Goal: Task Accomplishment & Management: Manage account settings

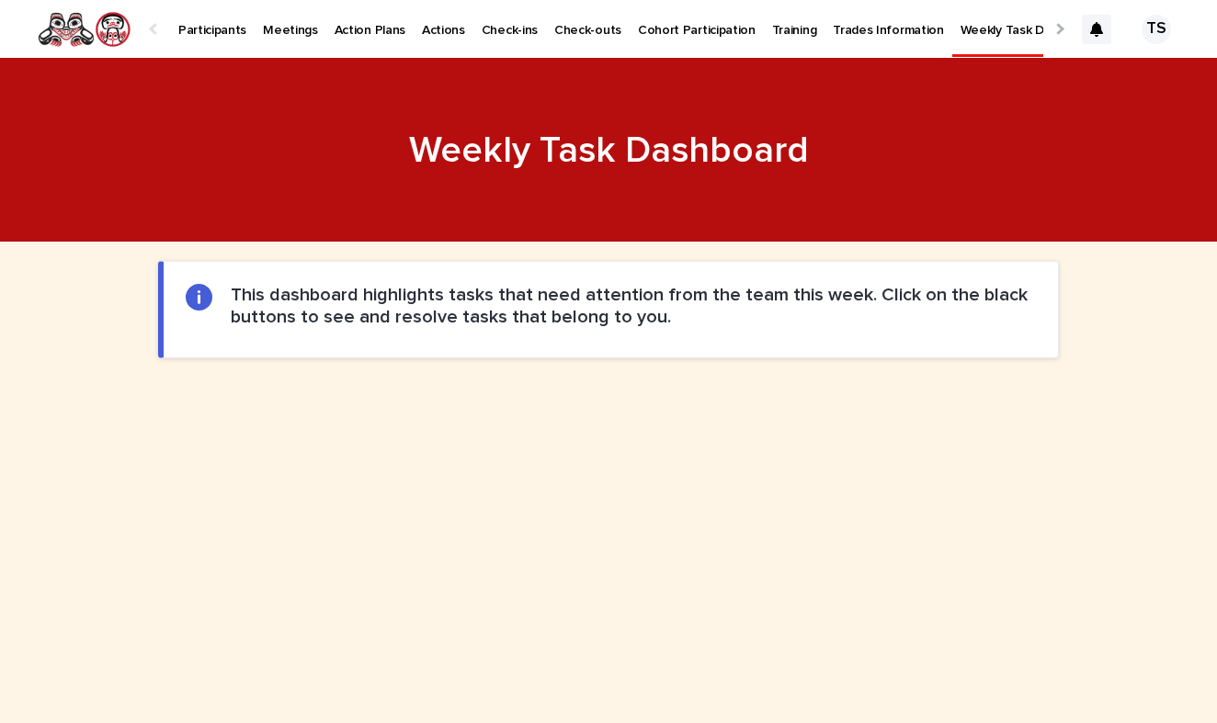
click at [226, 25] on p "Participants" at bounding box center [212, 19] width 68 height 39
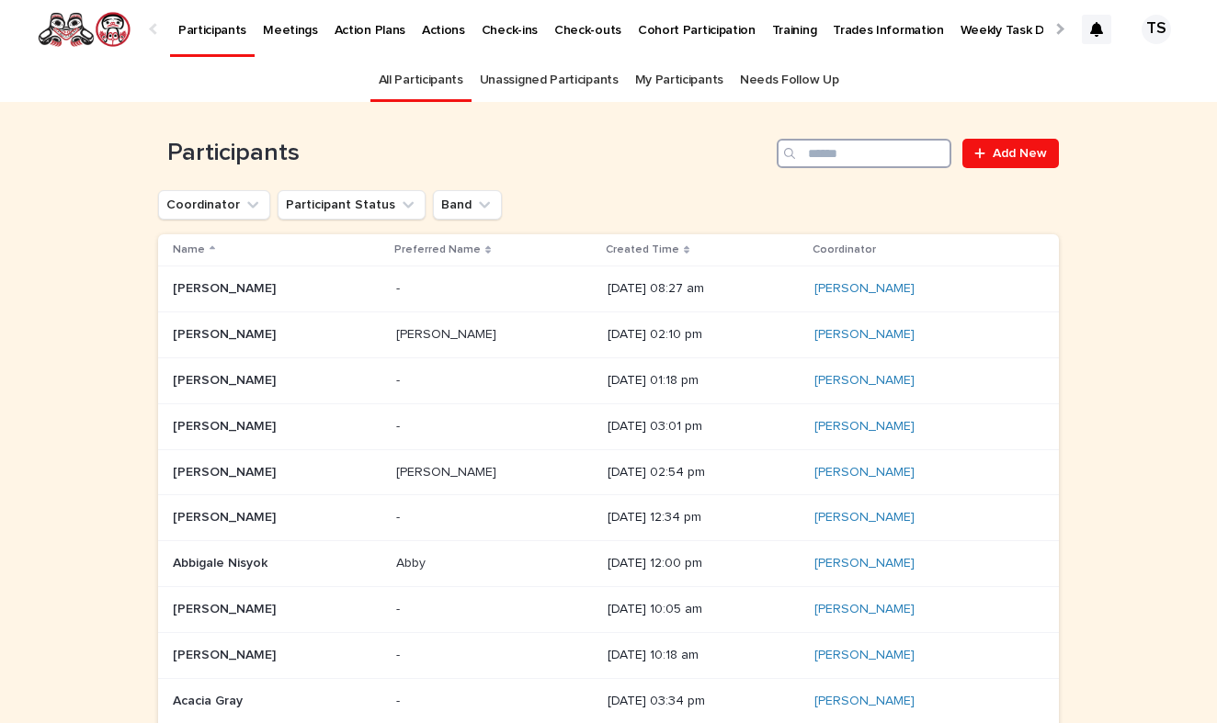
click at [908, 146] on input "Search" at bounding box center [864, 153] width 175 height 29
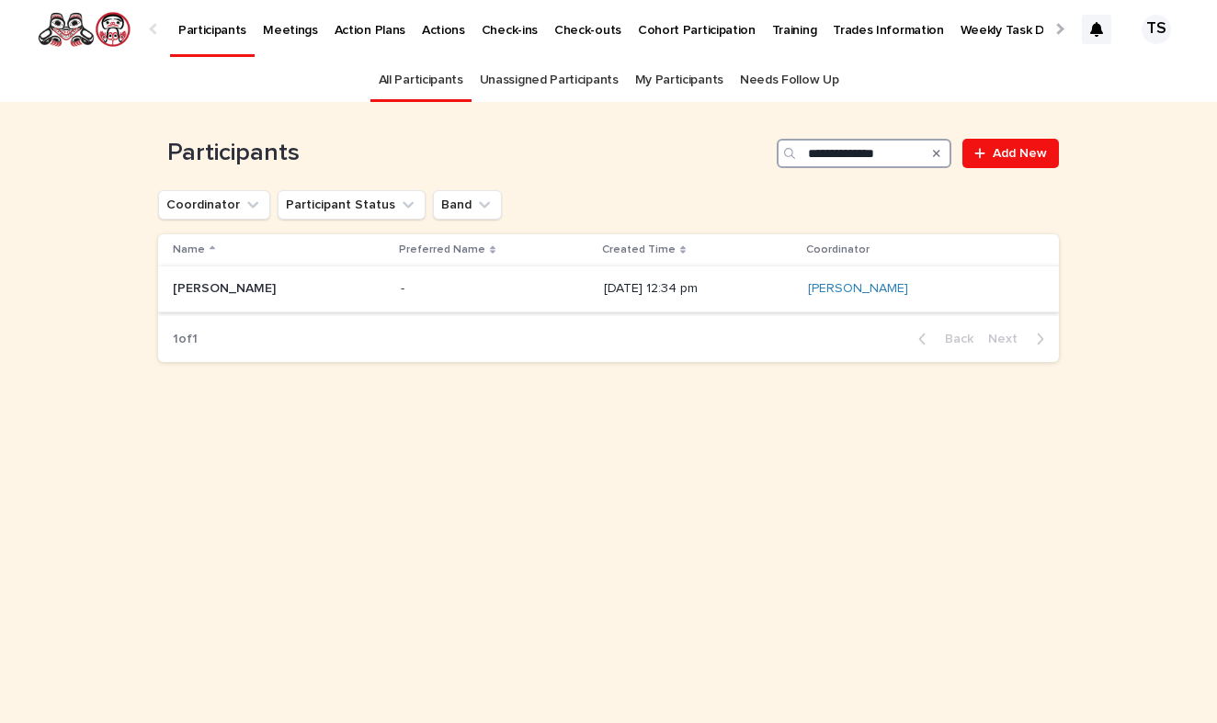
type input "**********"
click at [376, 305] on td "Aaron Robinson Aaron Robinson" at bounding box center [275, 290] width 235 height 46
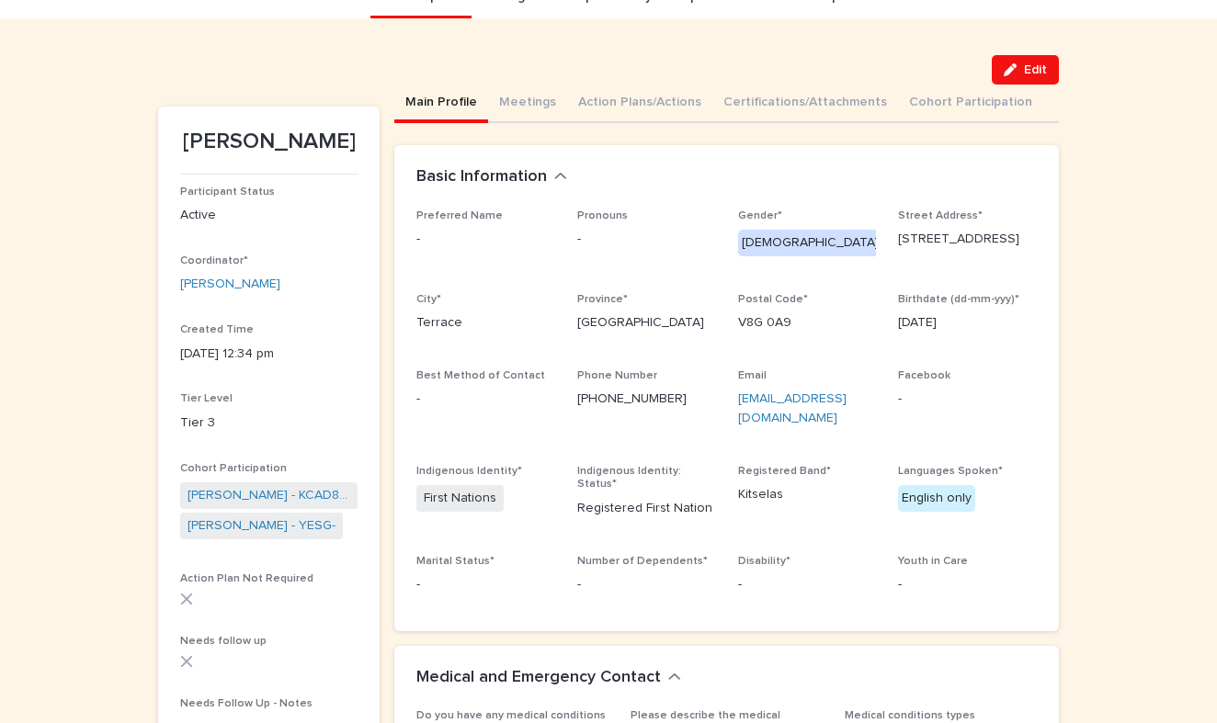
scroll to position [95, 0]
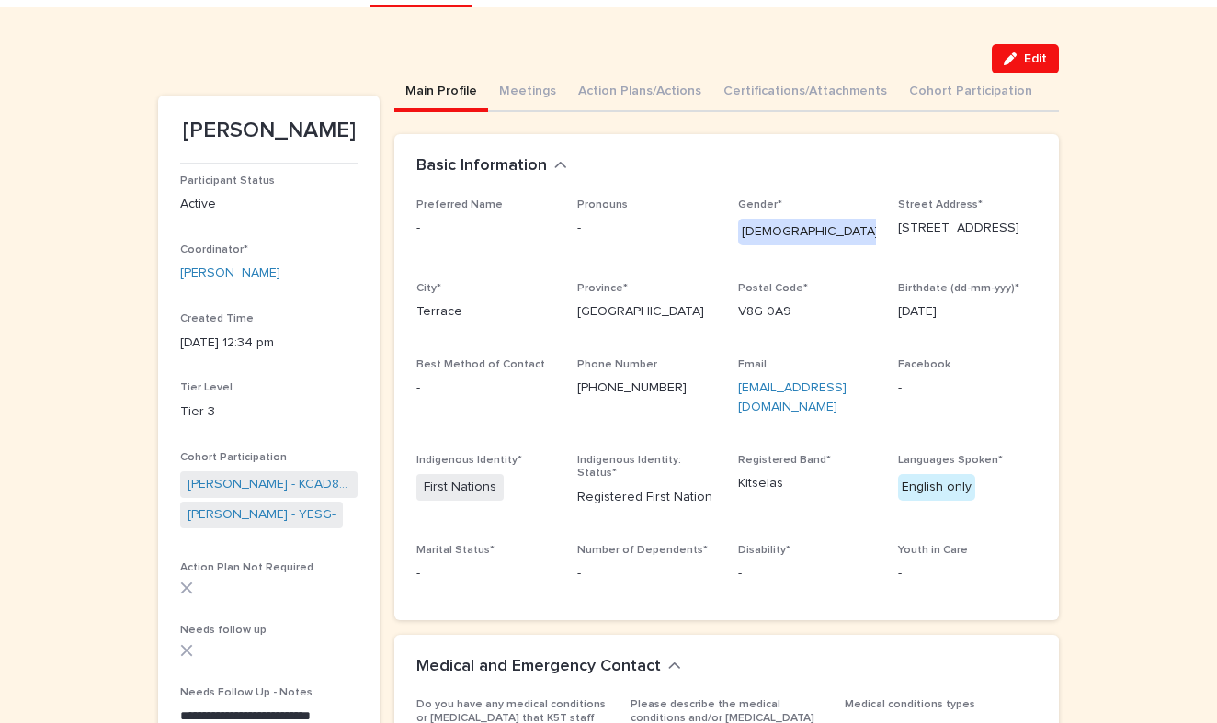
click at [163, 437] on section "**********" at bounding box center [268, 636] width 221 height 1080
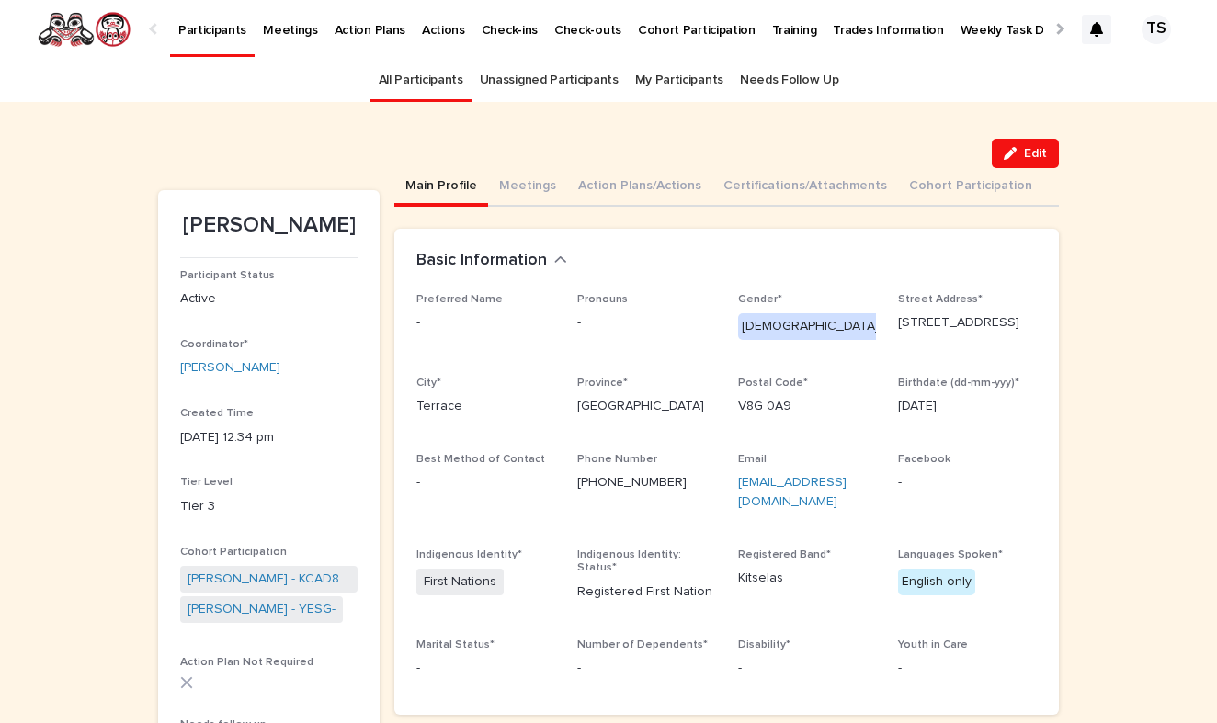
scroll to position [0, 0]
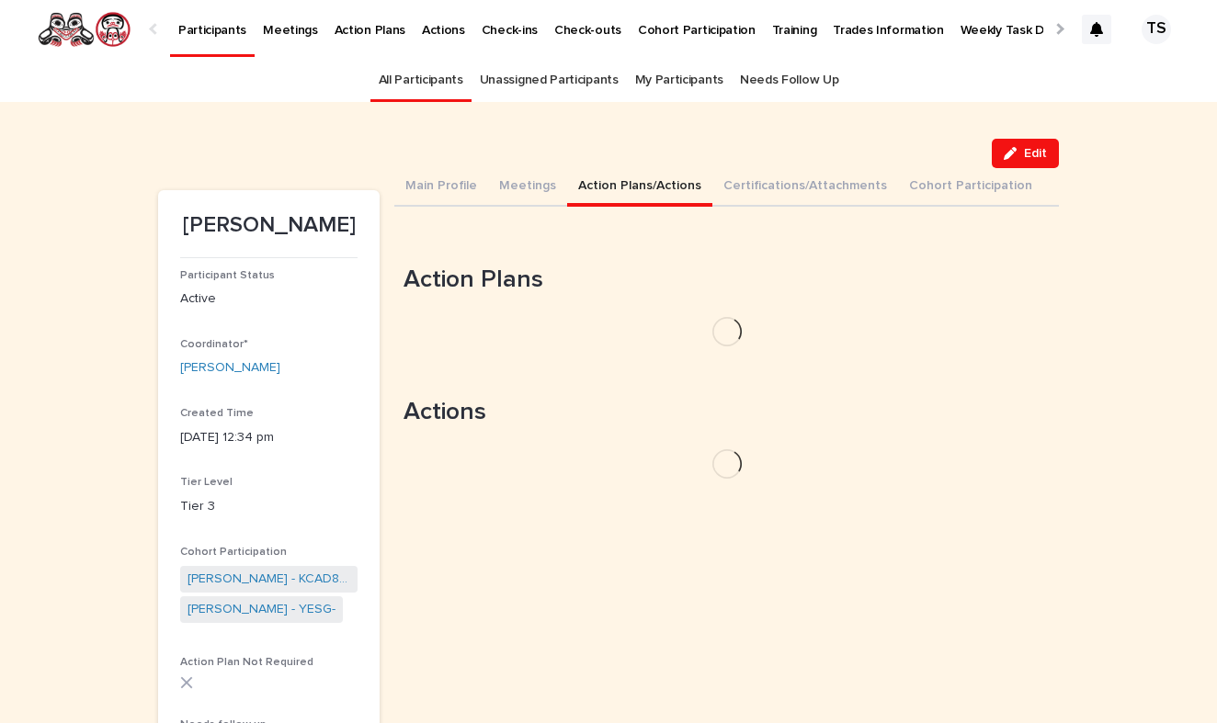
click at [638, 184] on button "Action Plans/Actions" at bounding box center [639, 187] width 145 height 39
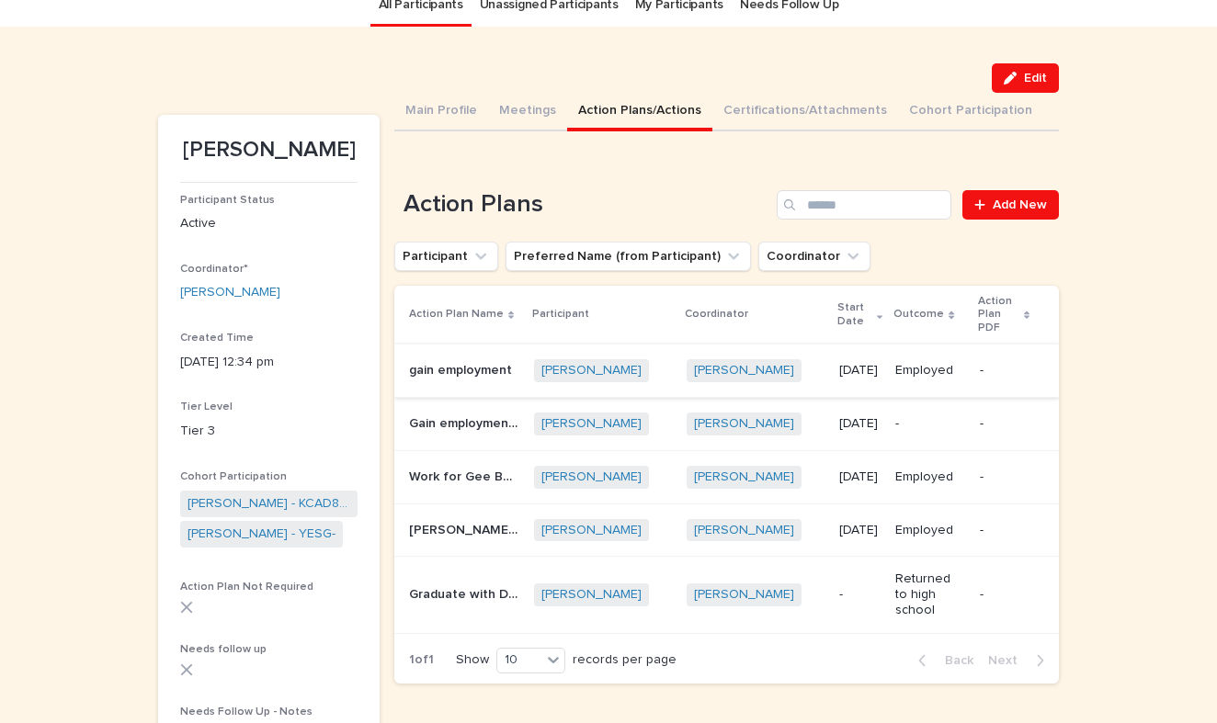
scroll to position [86, 0]
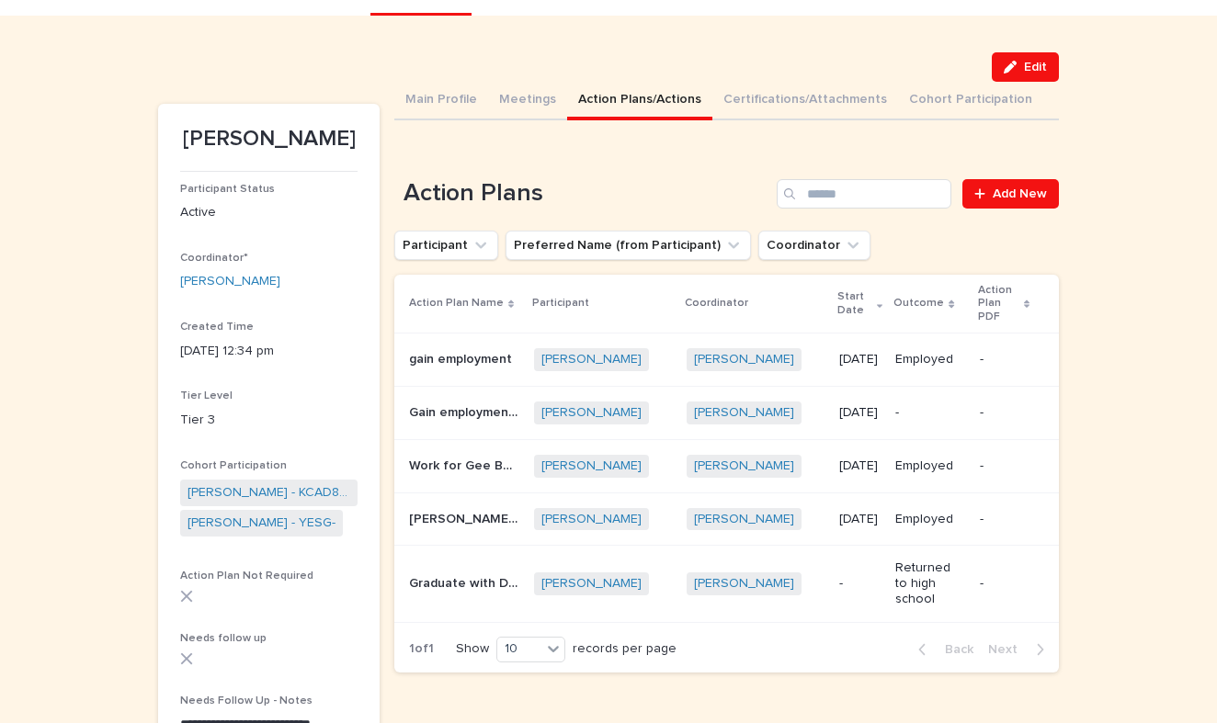
click at [965, 403] on div "-" at bounding box center [930, 411] width 70 height 19
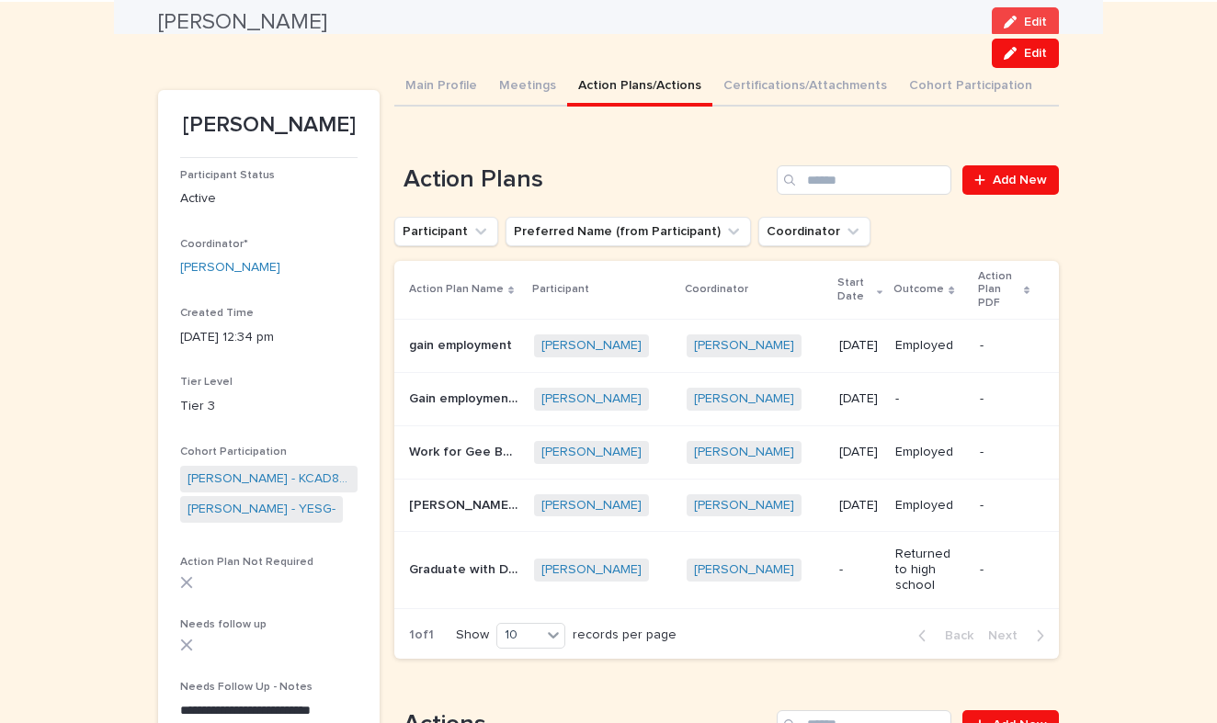
scroll to position [59, 0]
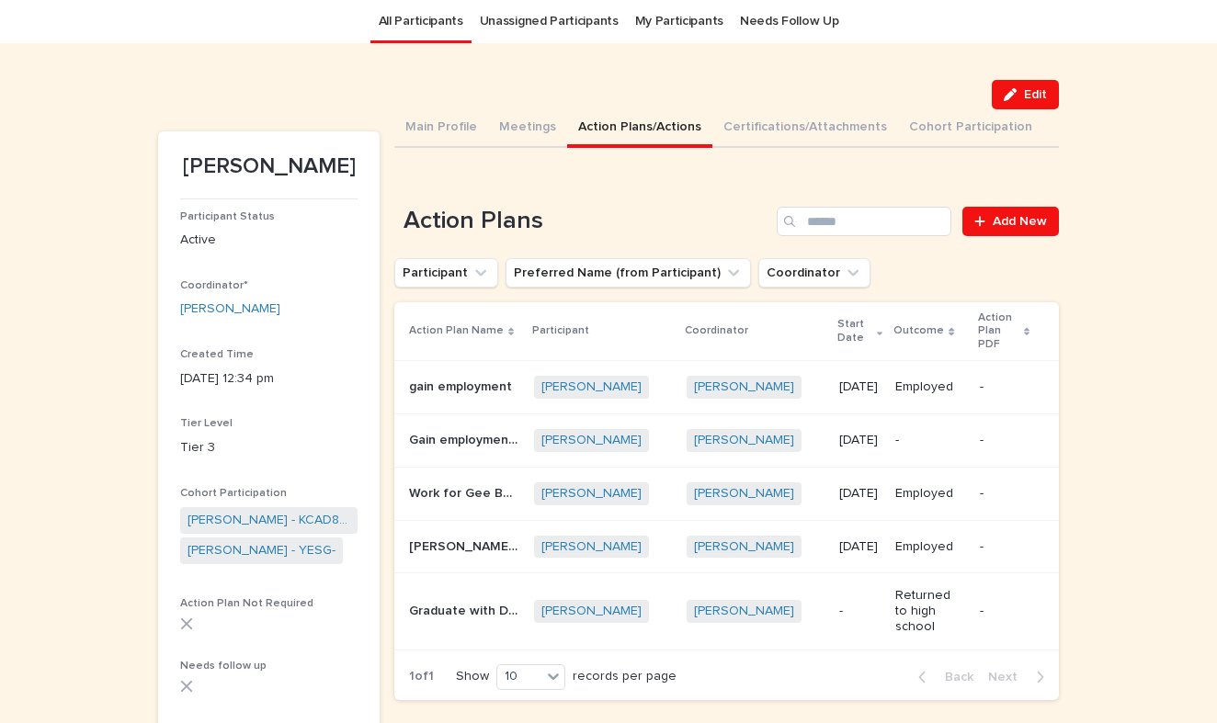
click at [935, 425] on div "-" at bounding box center [930, 440] width 70 height 30
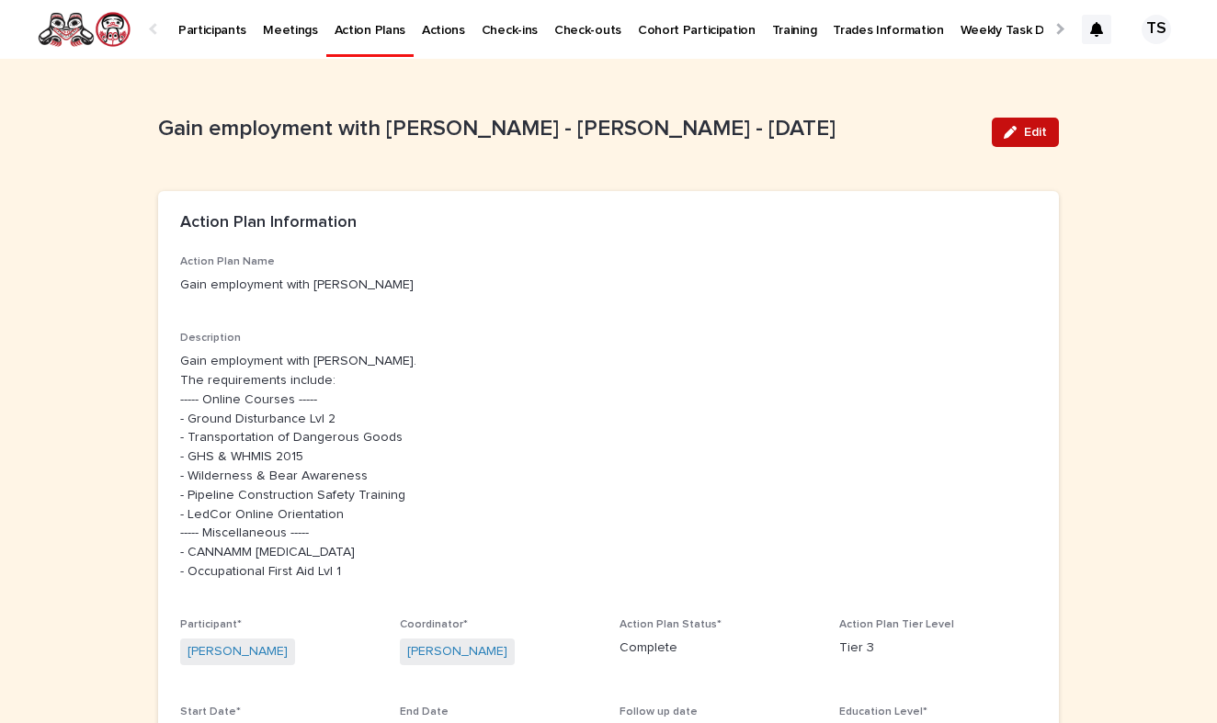
click at [1035, 142] on button "Edit" at bounding box center [1025, 132] width 67 height 29
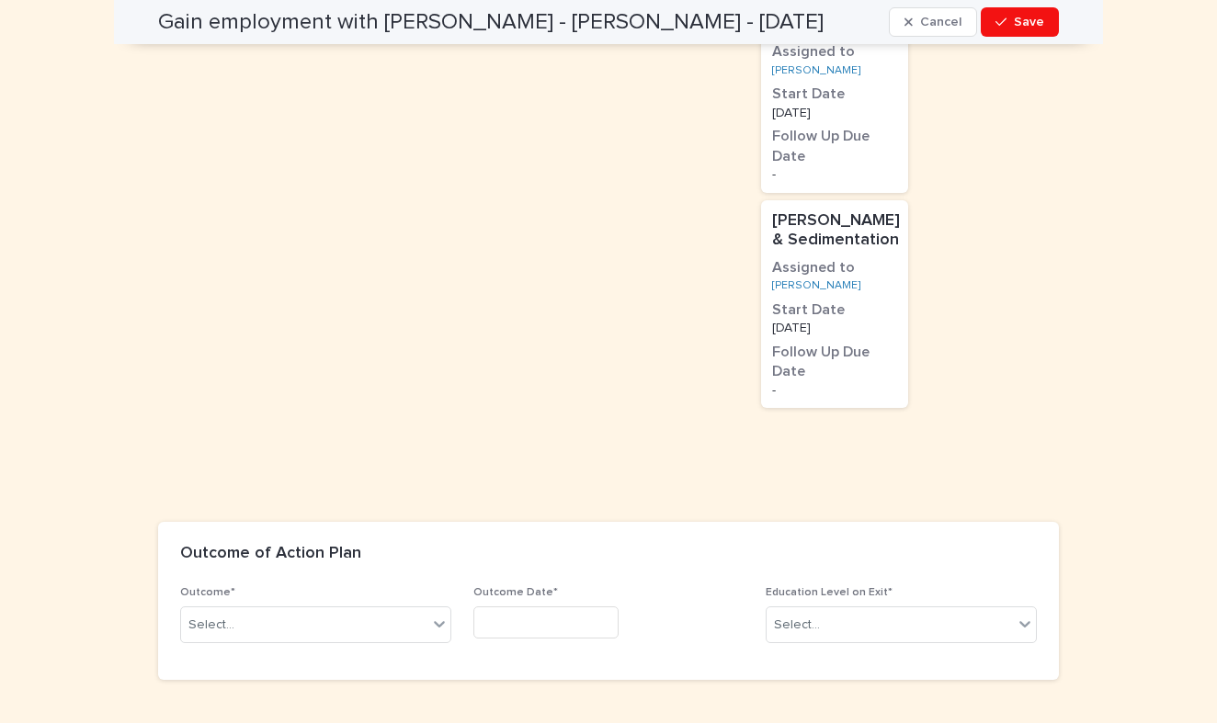
scroll to position [2776, 0]
click at [273, 608] on div "Select..." at bounding box center [315, 626] width 271 height 37
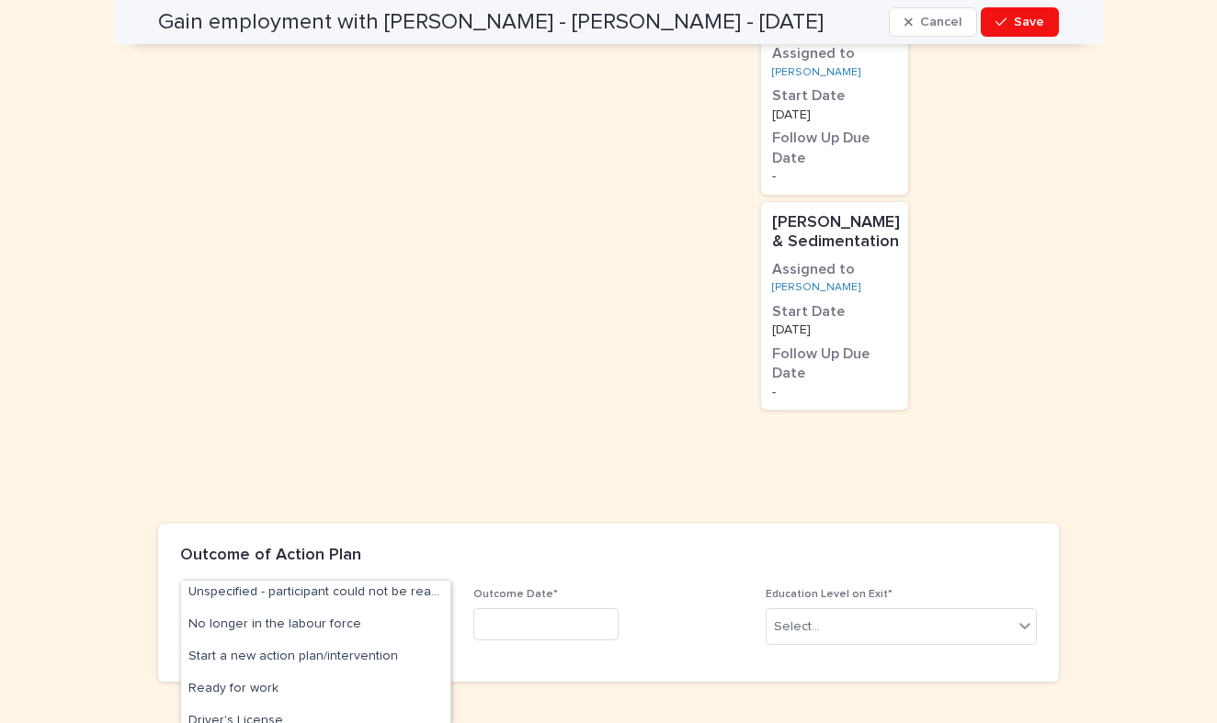
scroll to position [371, 0]
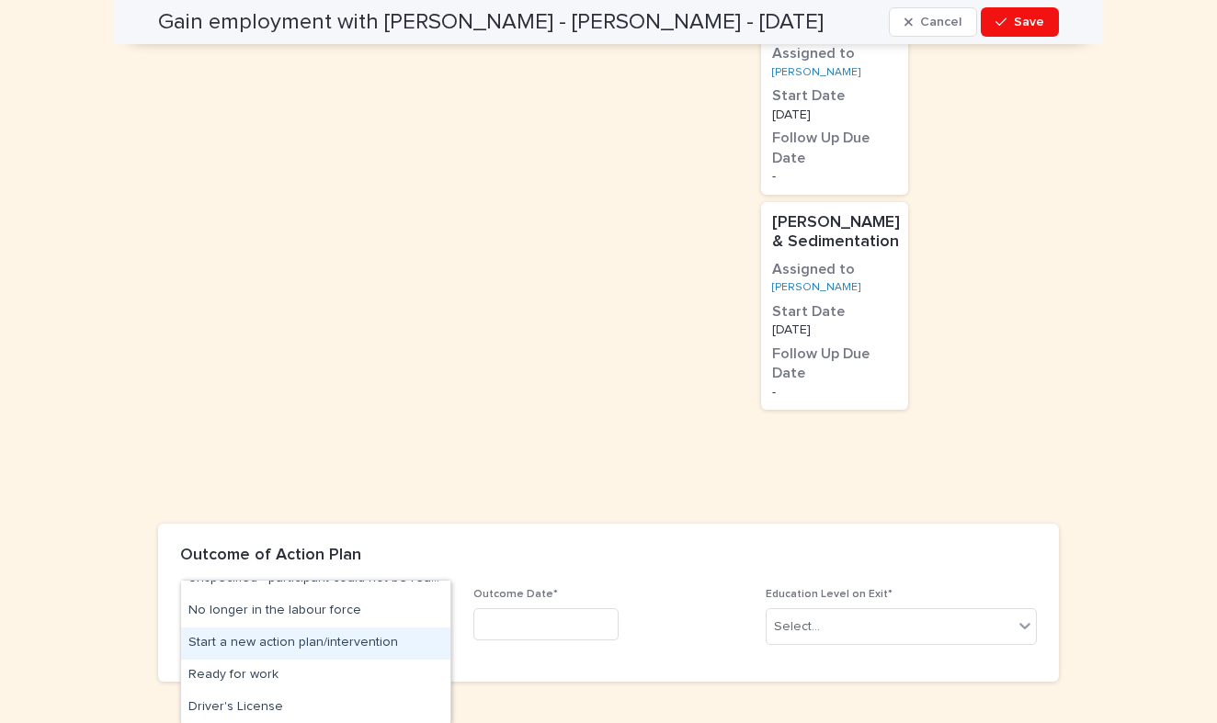
click at [344, 641] on div "Start a new action plan/intervention" at bounding box center [315, 644] width 269 height 32
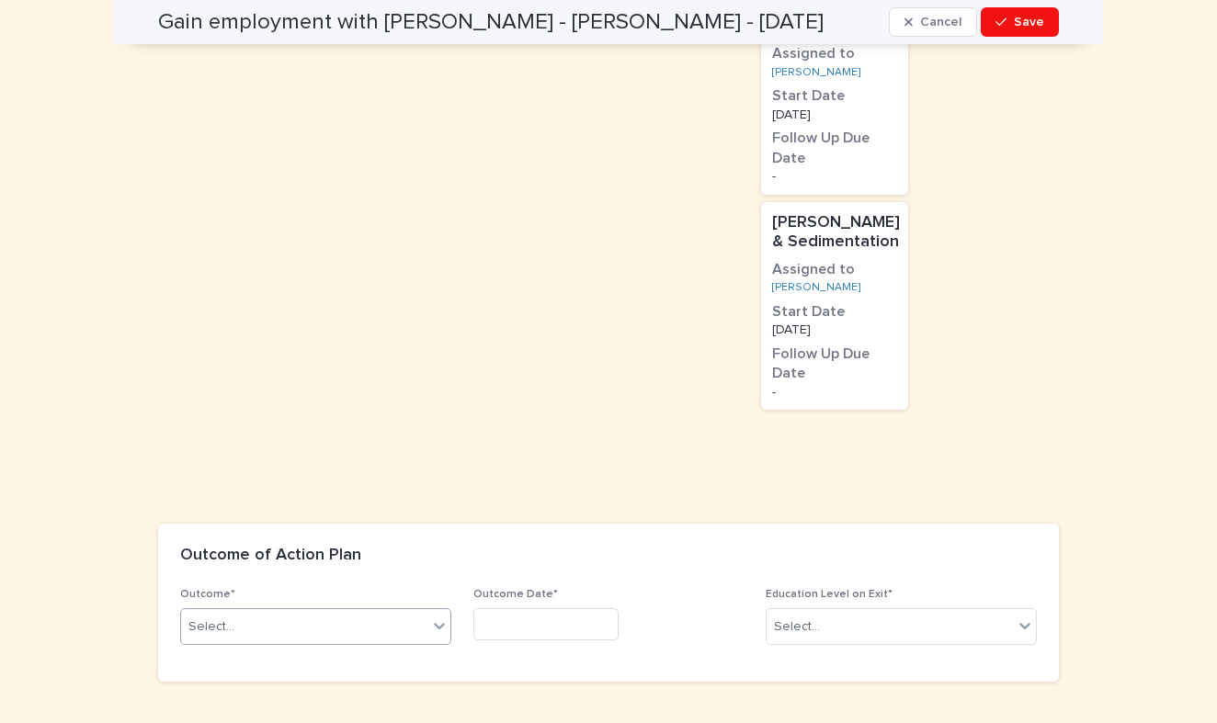
scroll to position [2776, 0]
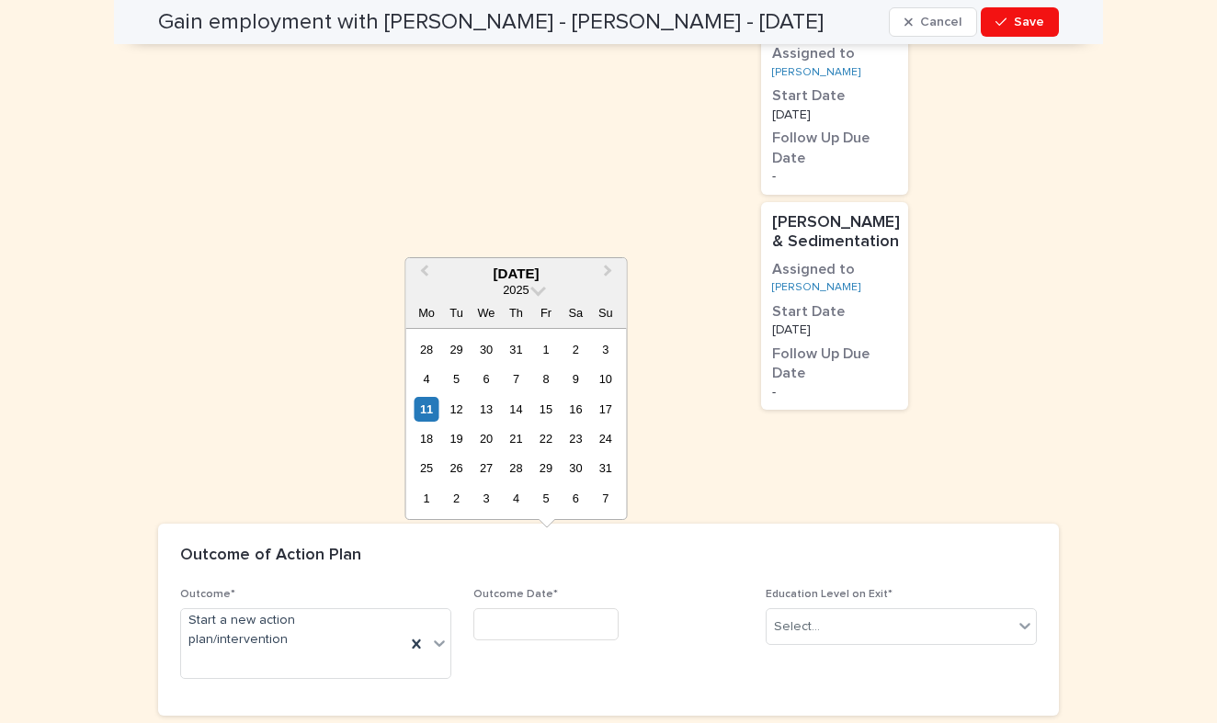
click at [561, 608] on input "text" at bounding box center [545, 624] width 145 height 32
click at [423, 269] on button "Previous Month" at bounding box center [421, 274] width 29 height 29
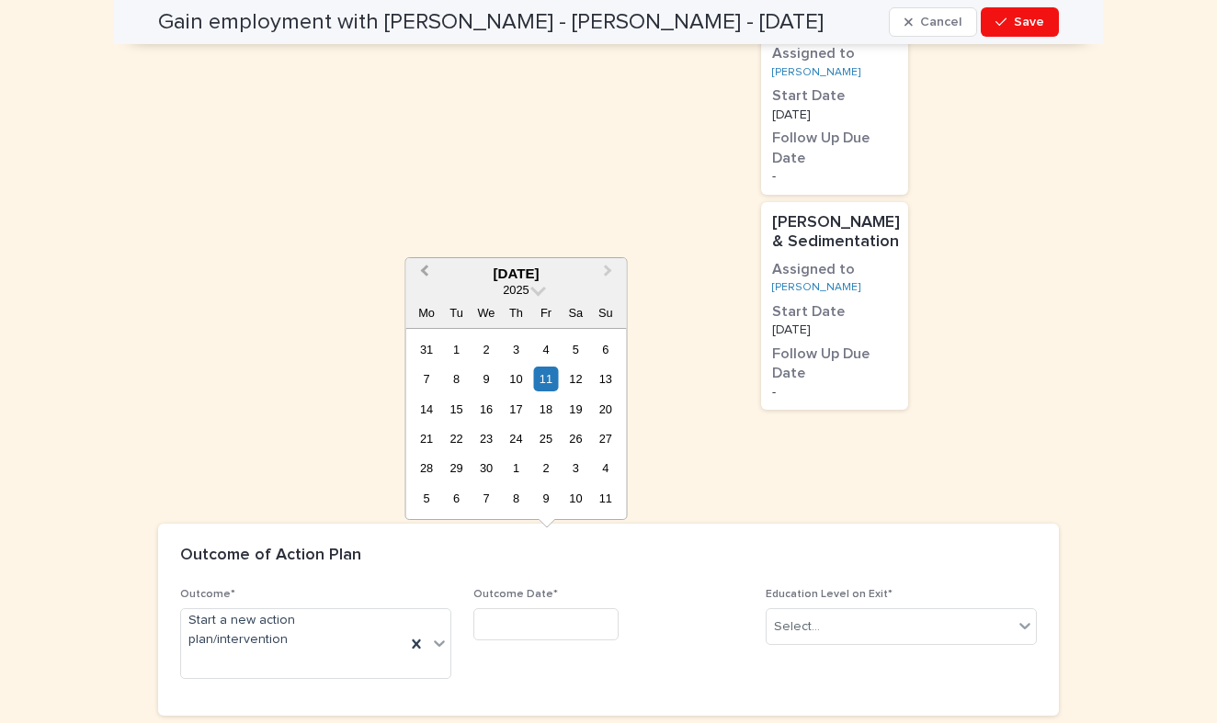
click at [423, 269] on button "Previous Month" at bounding box center [421, 274] width 29 height 29
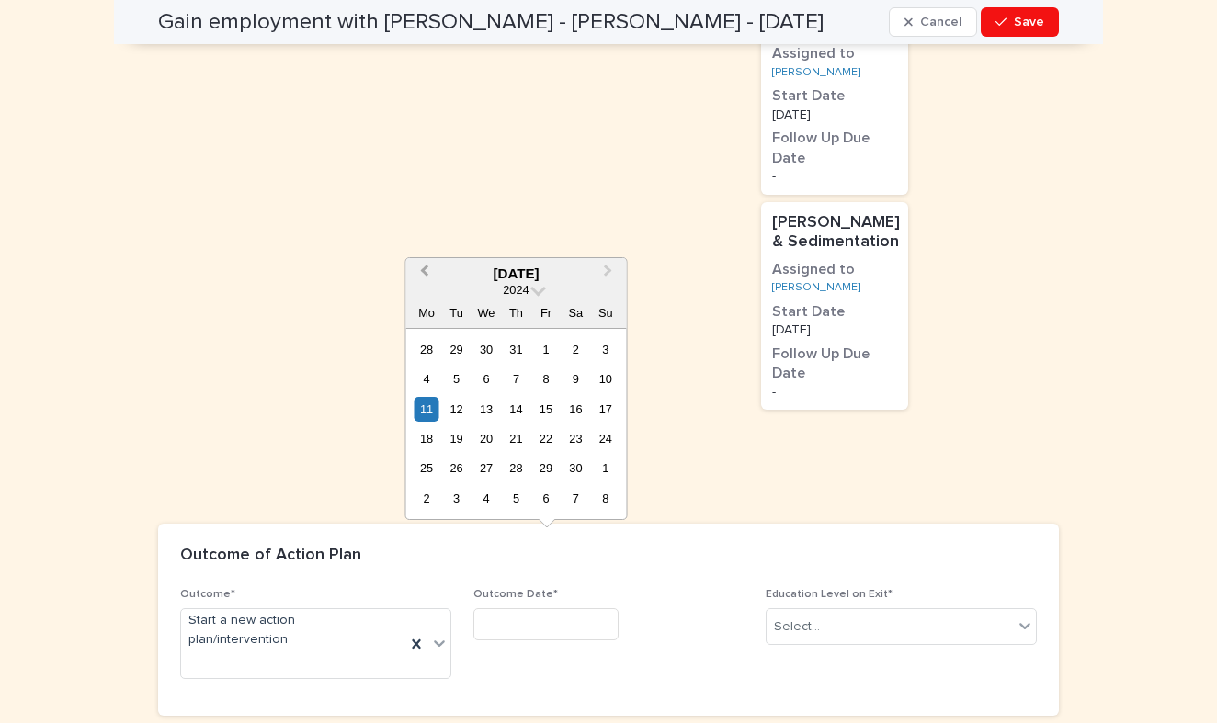
click at [423, 269] on button "Previous Month" at bounding box center [421, 274] width 29 height 29
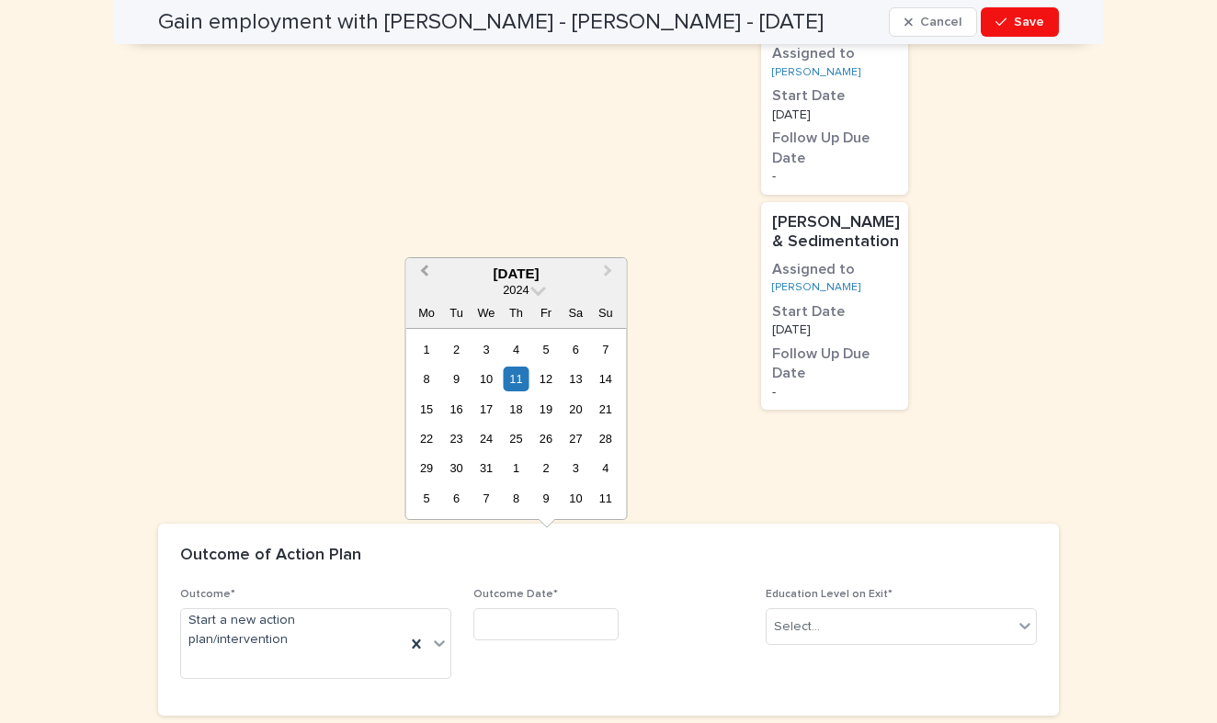
click at [423, 269] on button "Previous Month" at bounding box center [421, 274] width 29 height 29
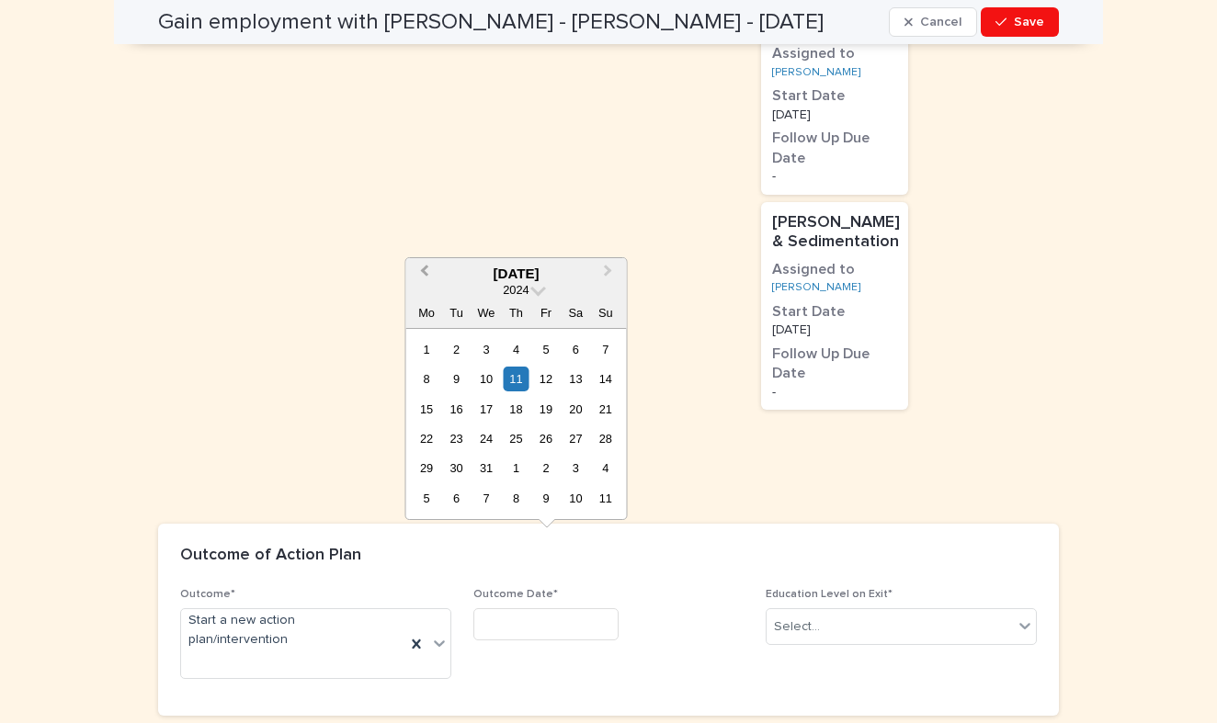
click at [423, 269] on button "Previous Month" at bounding box center [421, 274] width 29 height 29
click at [609, 266] on button "Next Month" at bounding box center [610, 274] width 29 height 29
click at [431, 346] on div "1" at bounding box center [426, 349] width 25 height 25
type input "********"
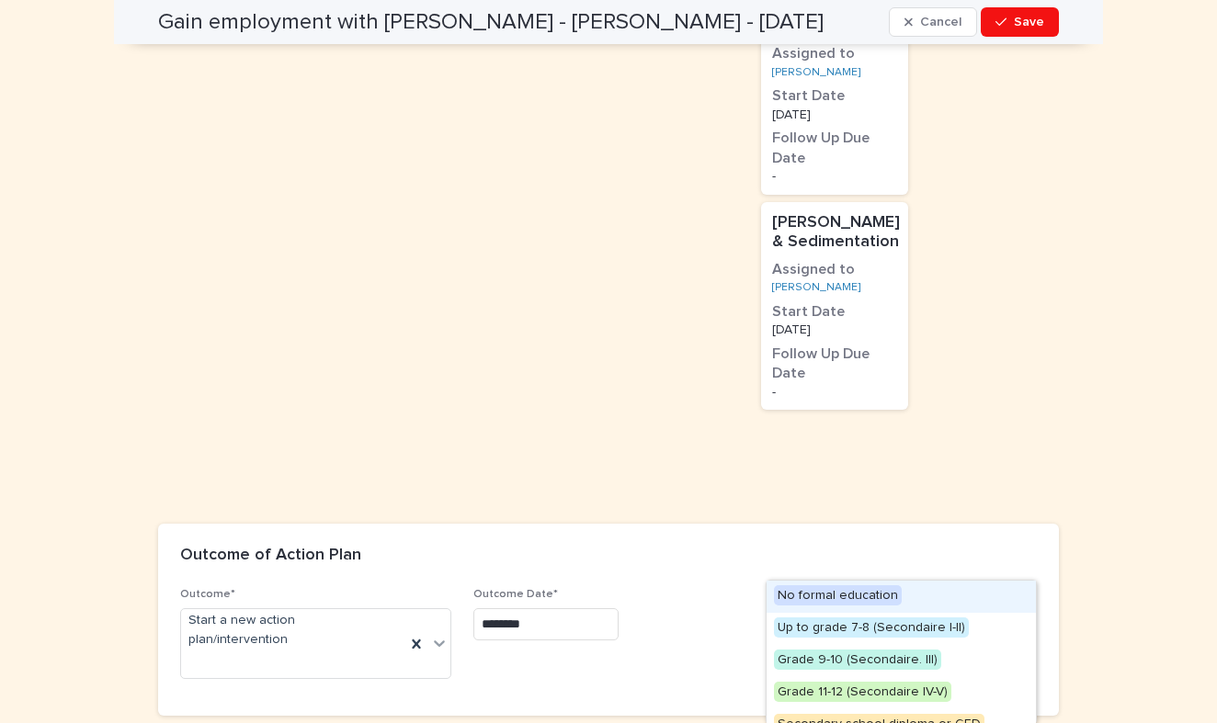
click at [886, 612] on div "Select..." at bounding box center [889, 627] width 246 height 30
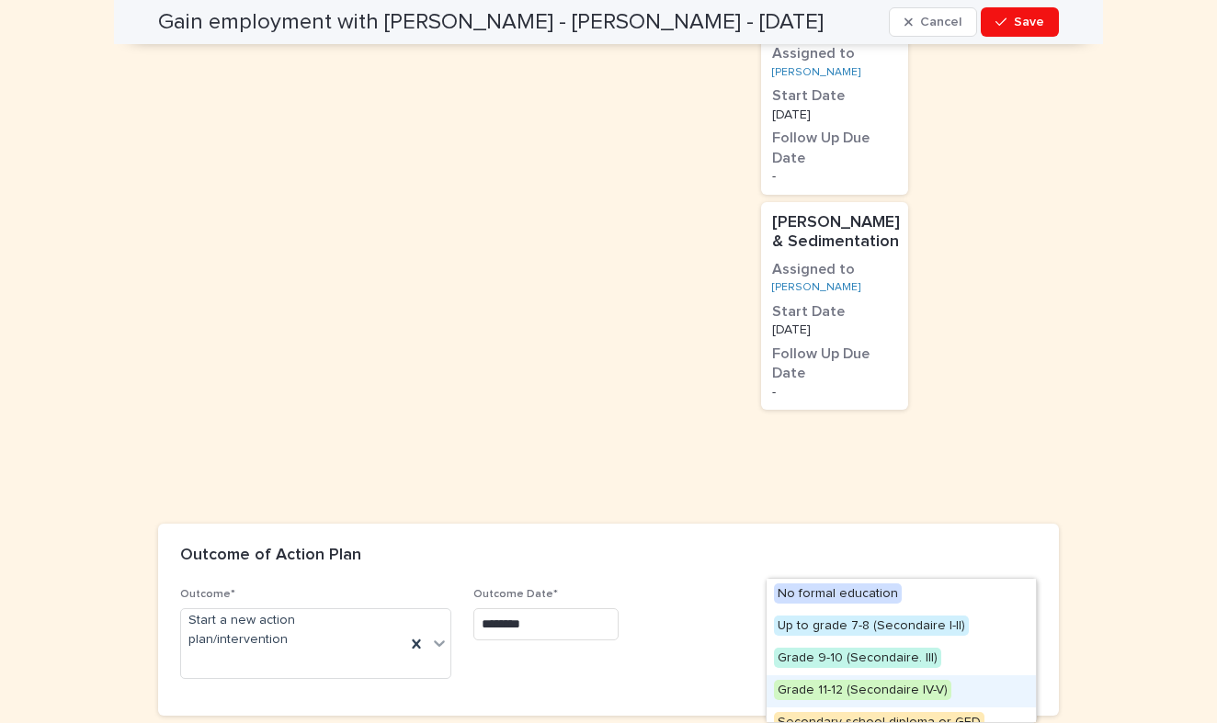
scroll to position [23, 0]
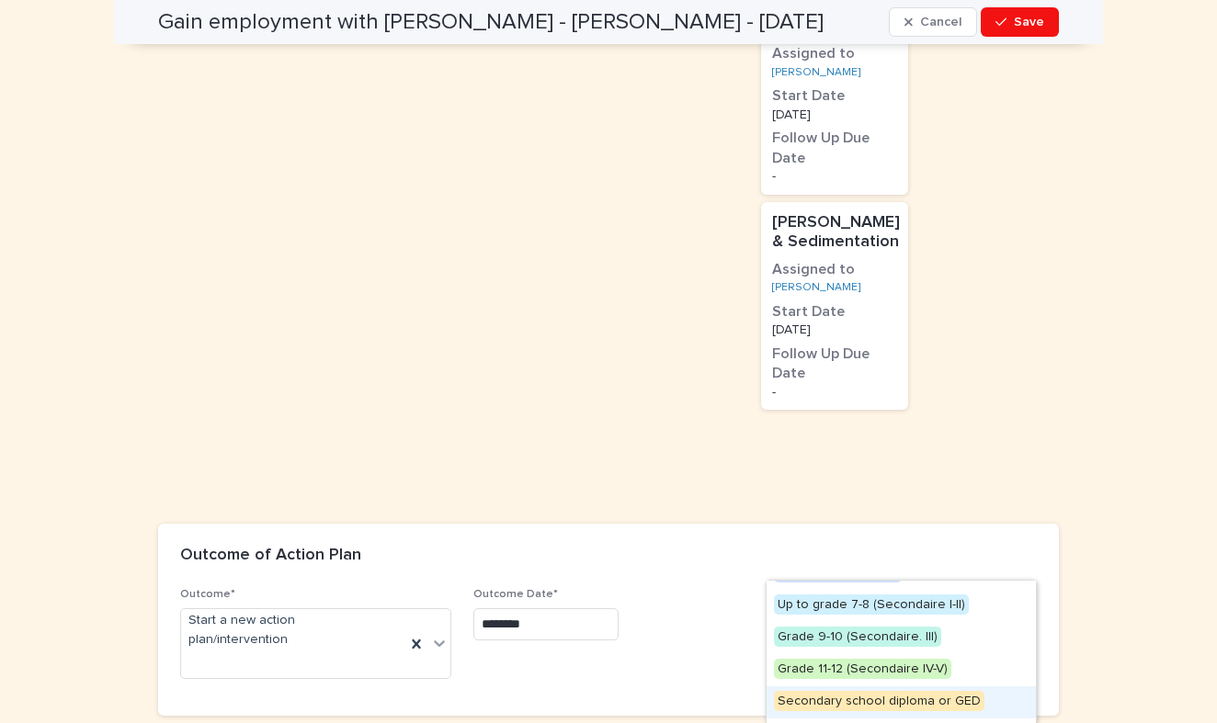
click at [860, 701] on span "Secondary school diploma or GED" at bounding box center [879, 701] width 210 height 20
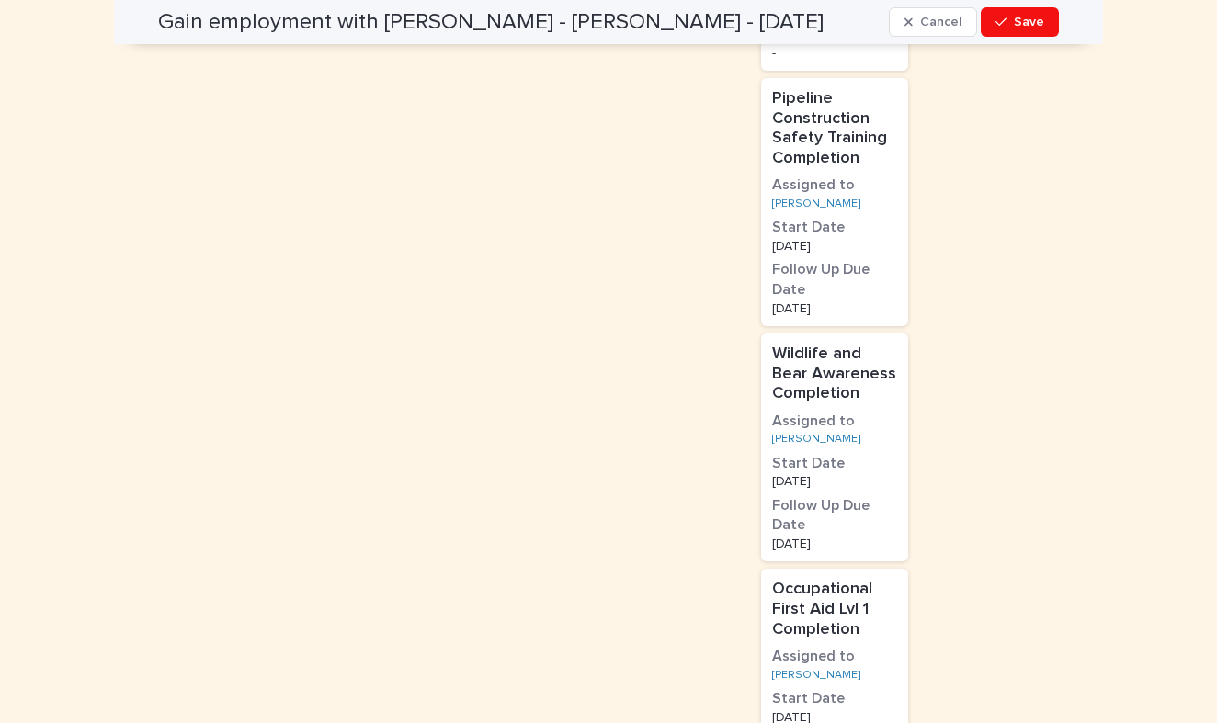
scroll to position [1720, 0]
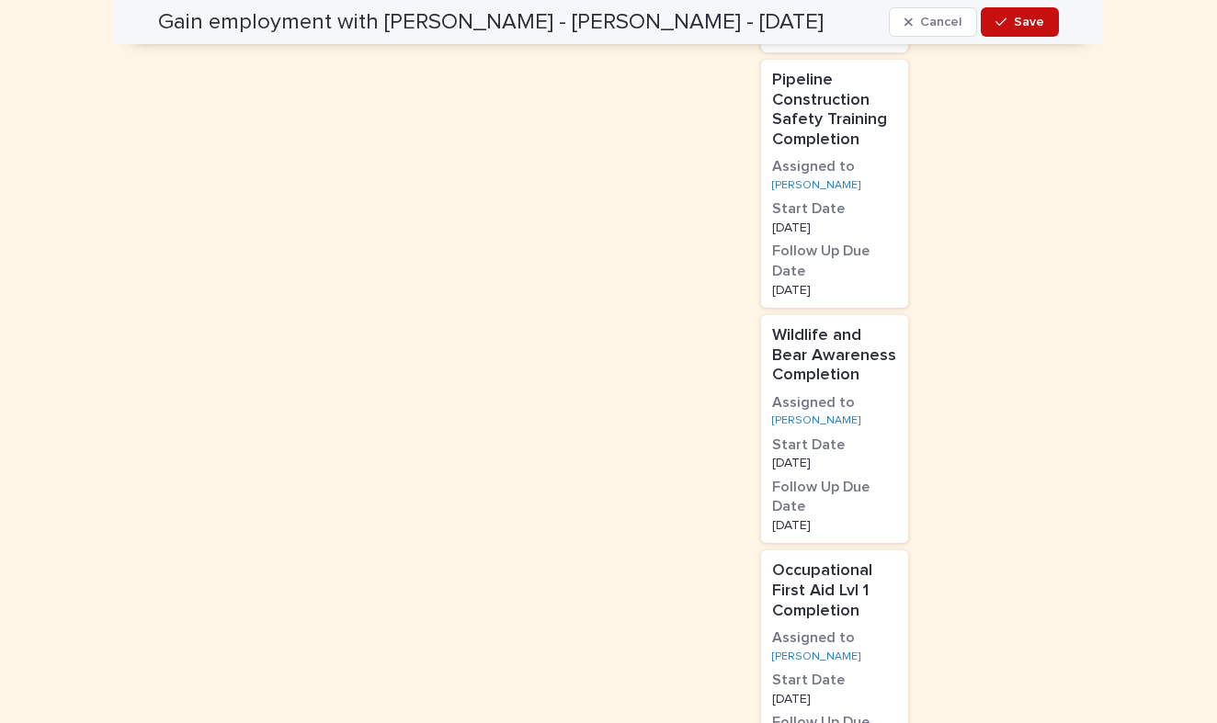
click at [1038, 25] on span "Save" at bounding box center [1029, 22] width 30 height 13
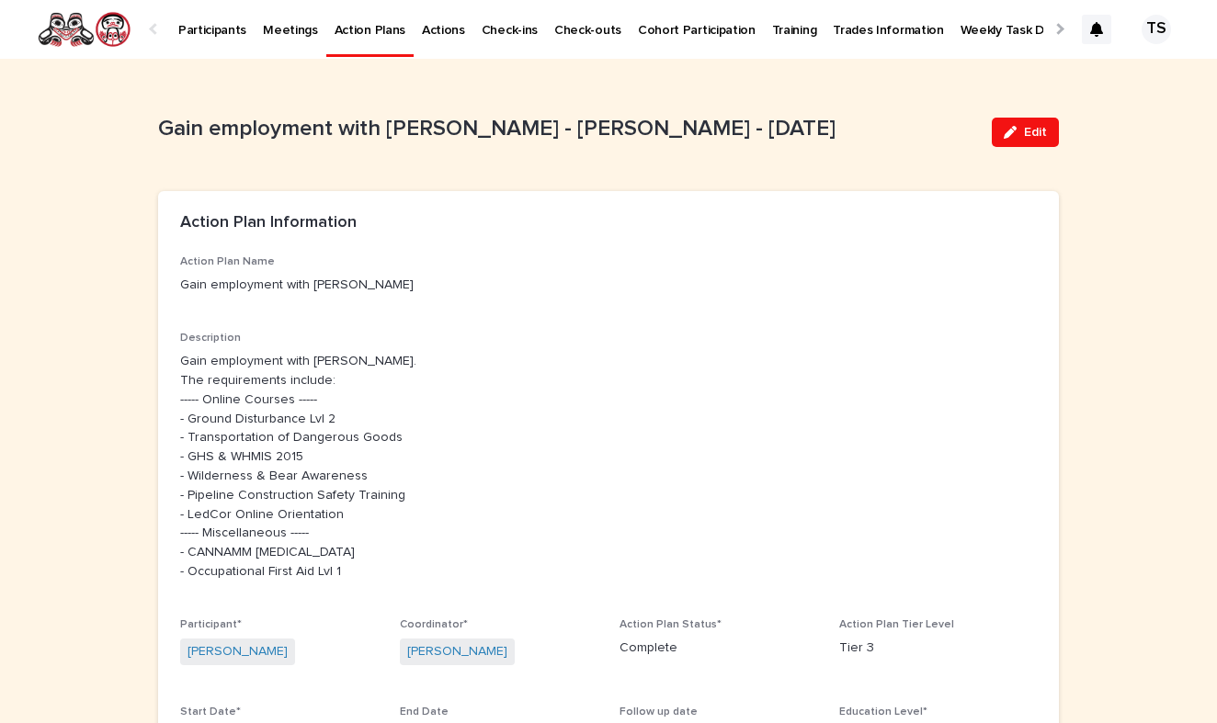
scroll to position [0, 0]
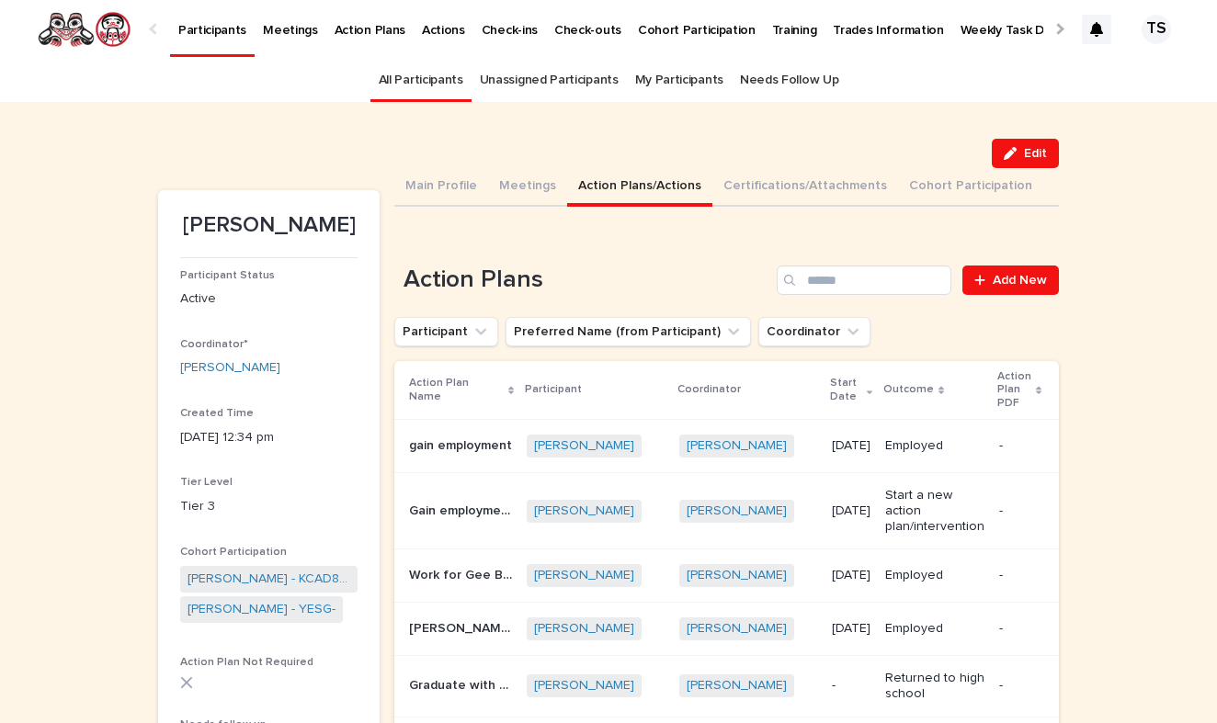
scroll to position [59, 0]
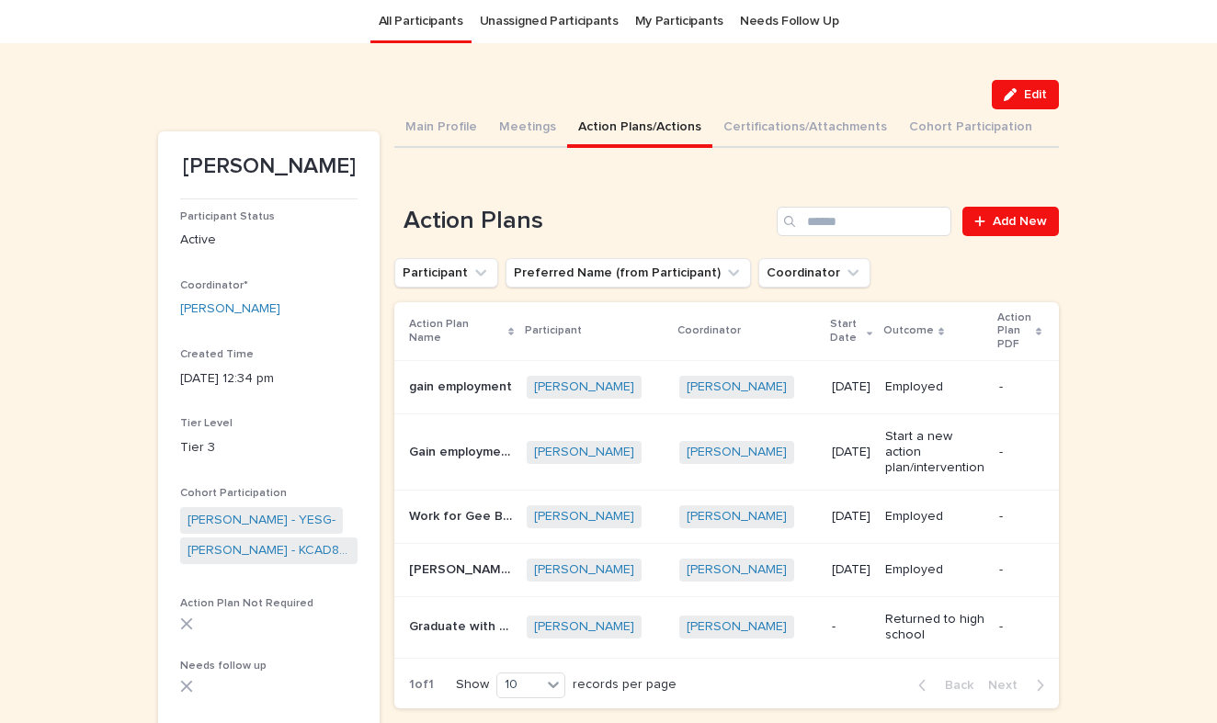
click at [824, 380] on td "30/4/2025" at bounding box center [850, 387] width 53 height 53
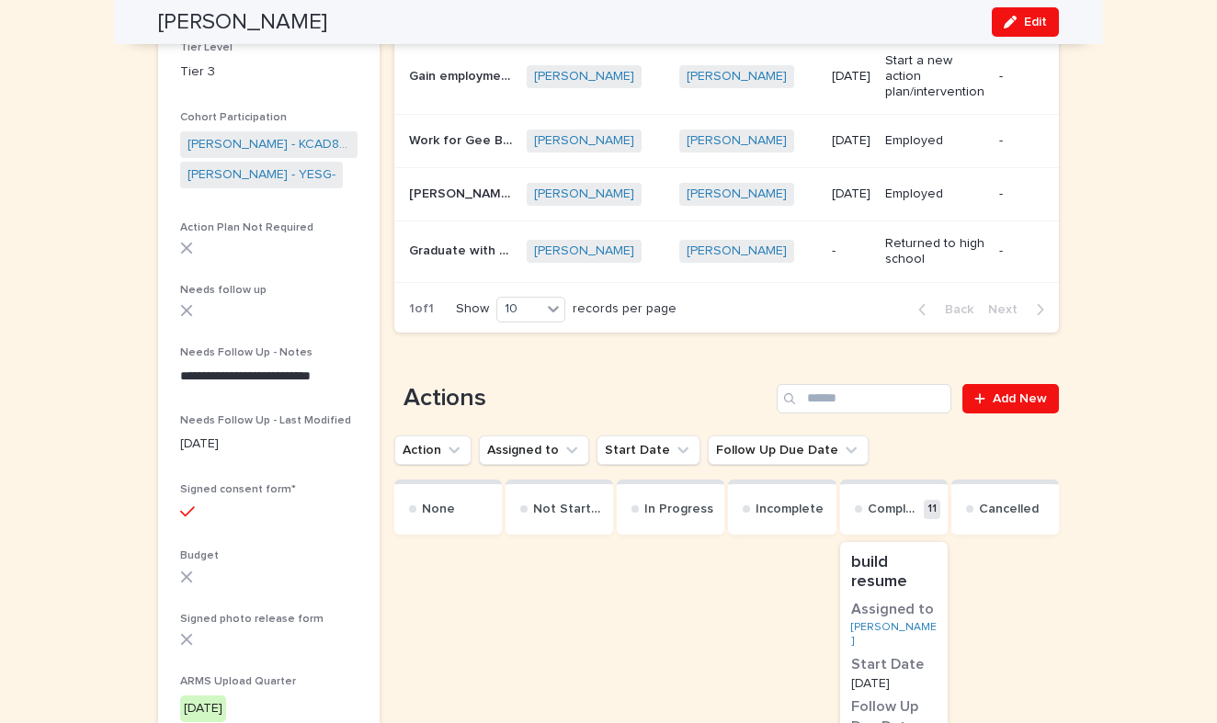
scroll to position [436, 0]
click at [1031, 14] on button "Edit" at bounding box center [1025, 21] width 67 height 29
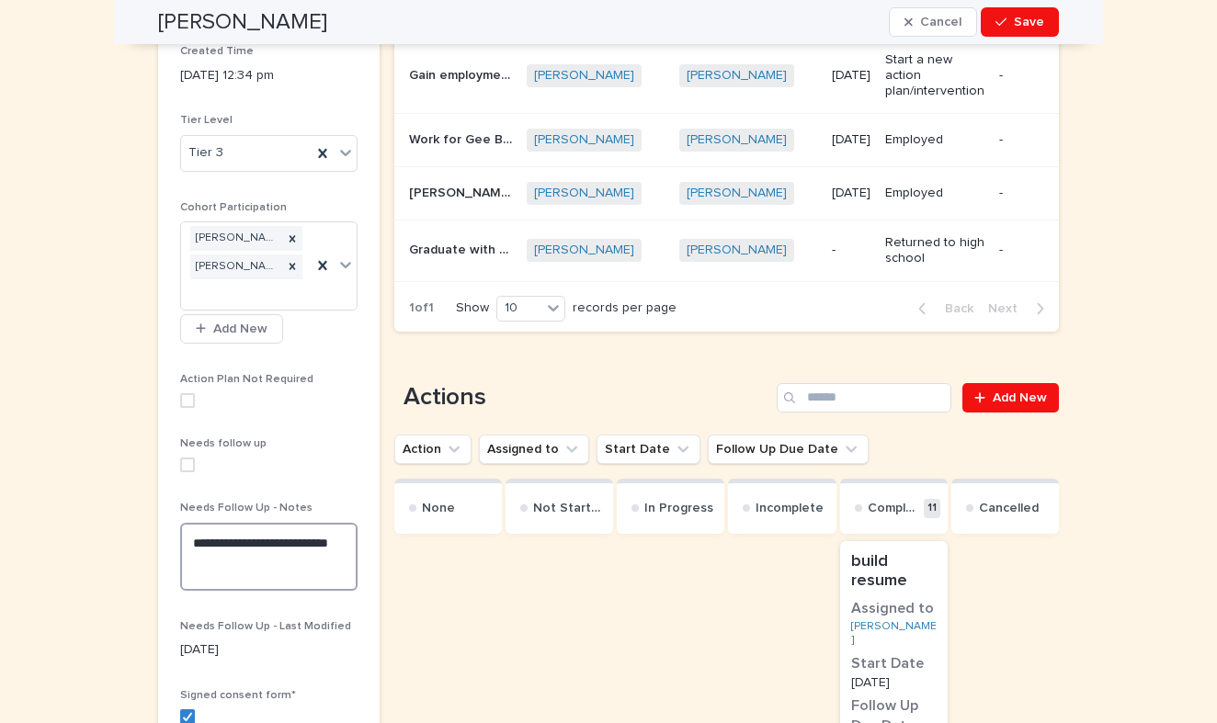
drag, startPoint x: 229, startPoint y: 569, endPoint x: 147, endPoint y: 487, distance: 115.7
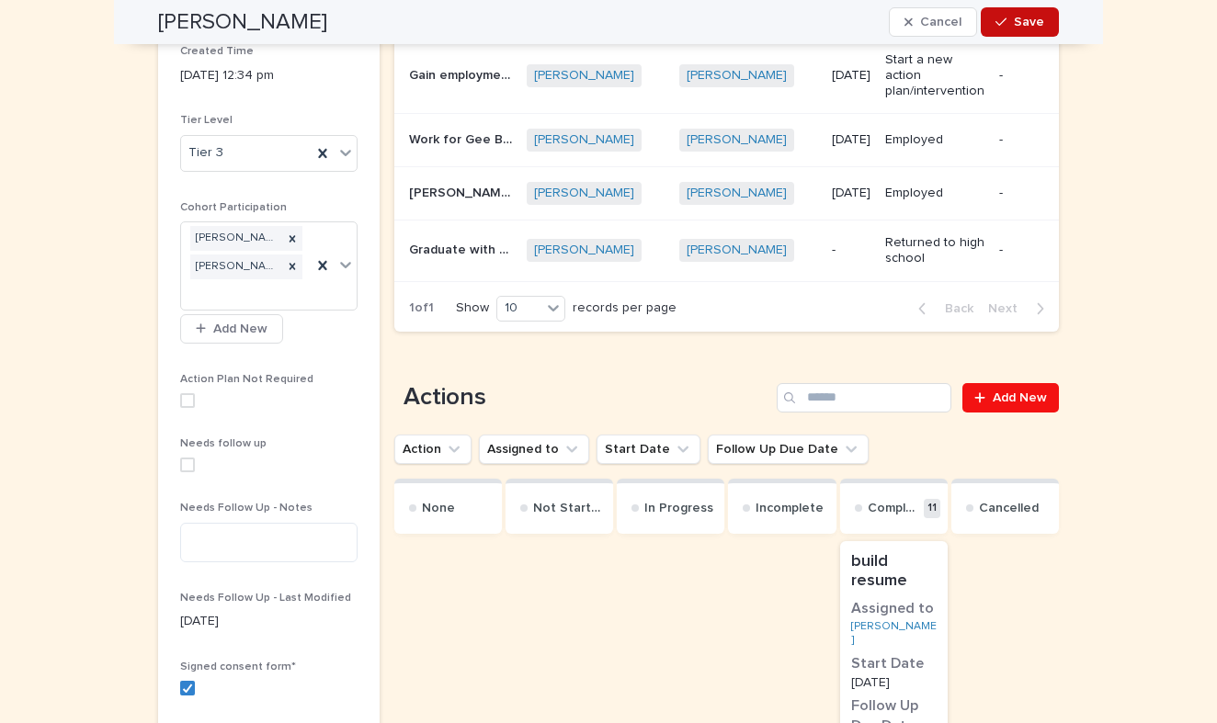
click at [1014, 22] on div "button" at bounding box center [1004, 22] width 18 height 13
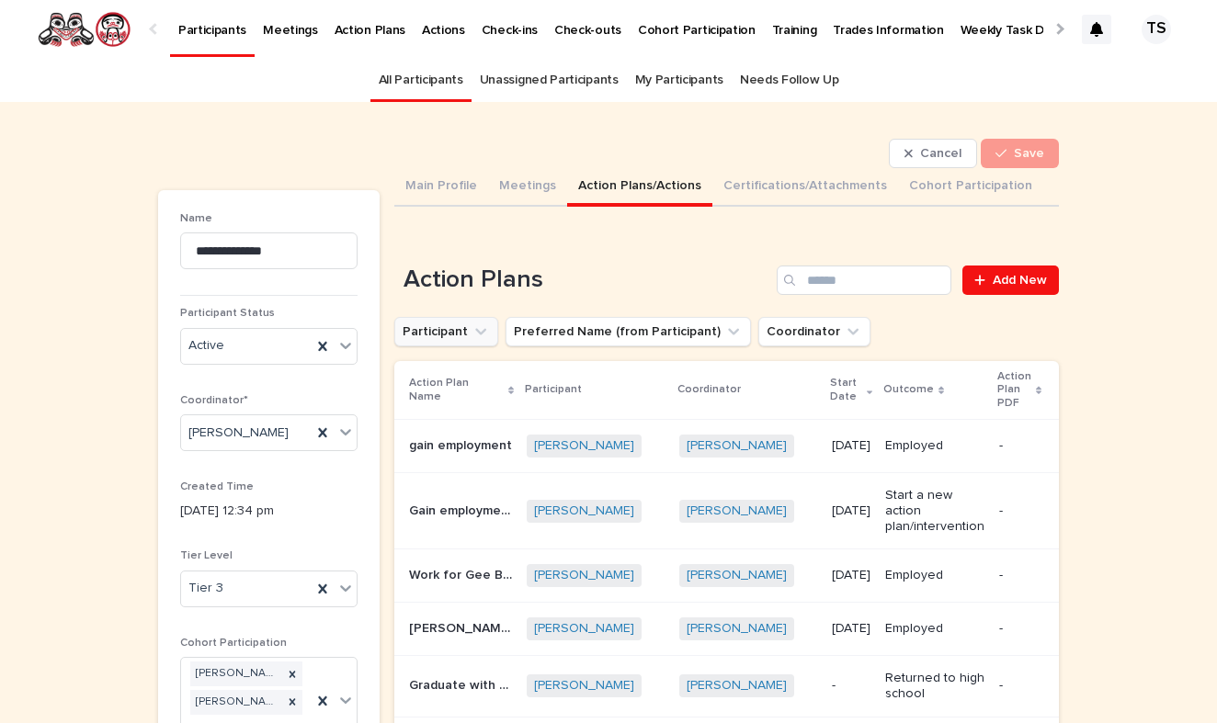
scroll to position [0, 0]
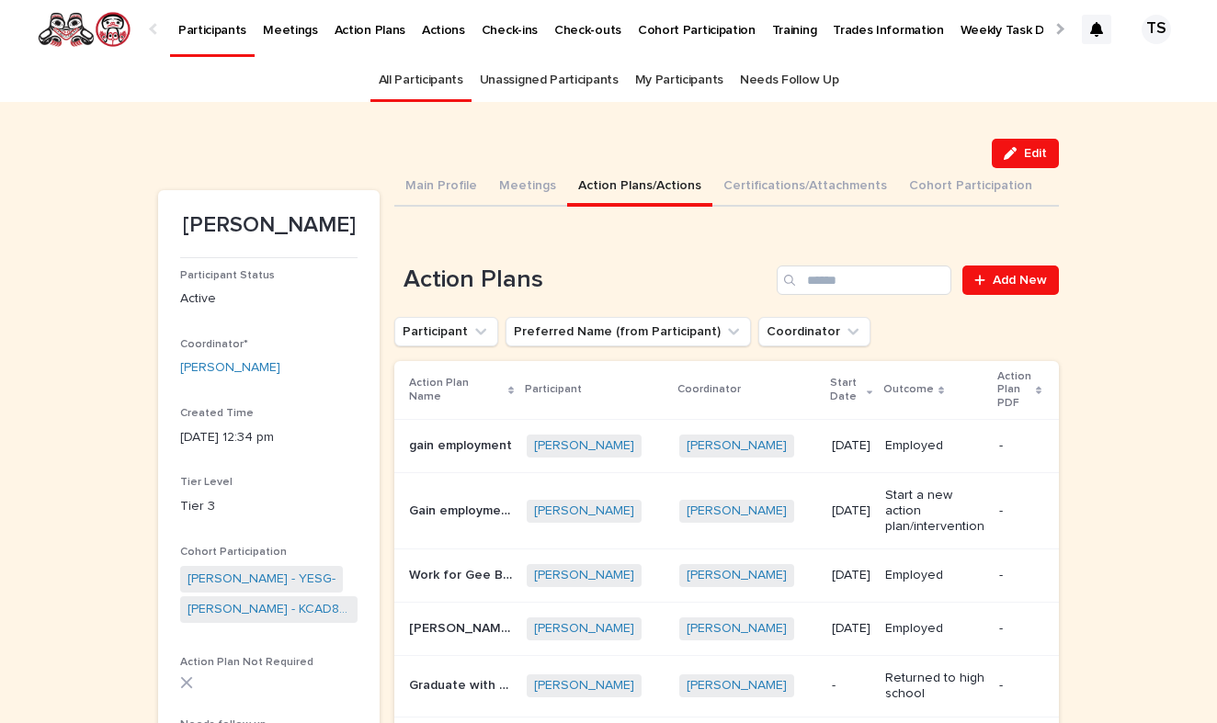
click at [437, 91] on link "All Participants" at bounding box center [421, 80] width 85 height 43
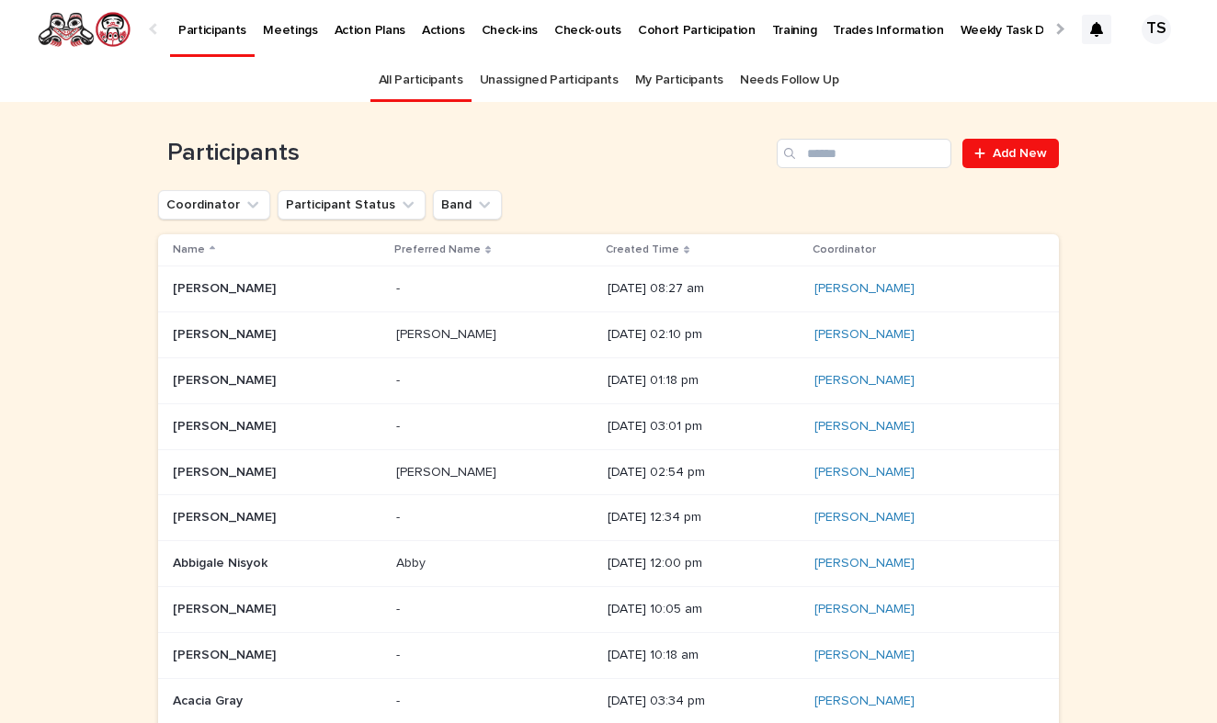
click at [606, 247] on p "Created Time" at bounding box center [643, 250] width 74 height 20
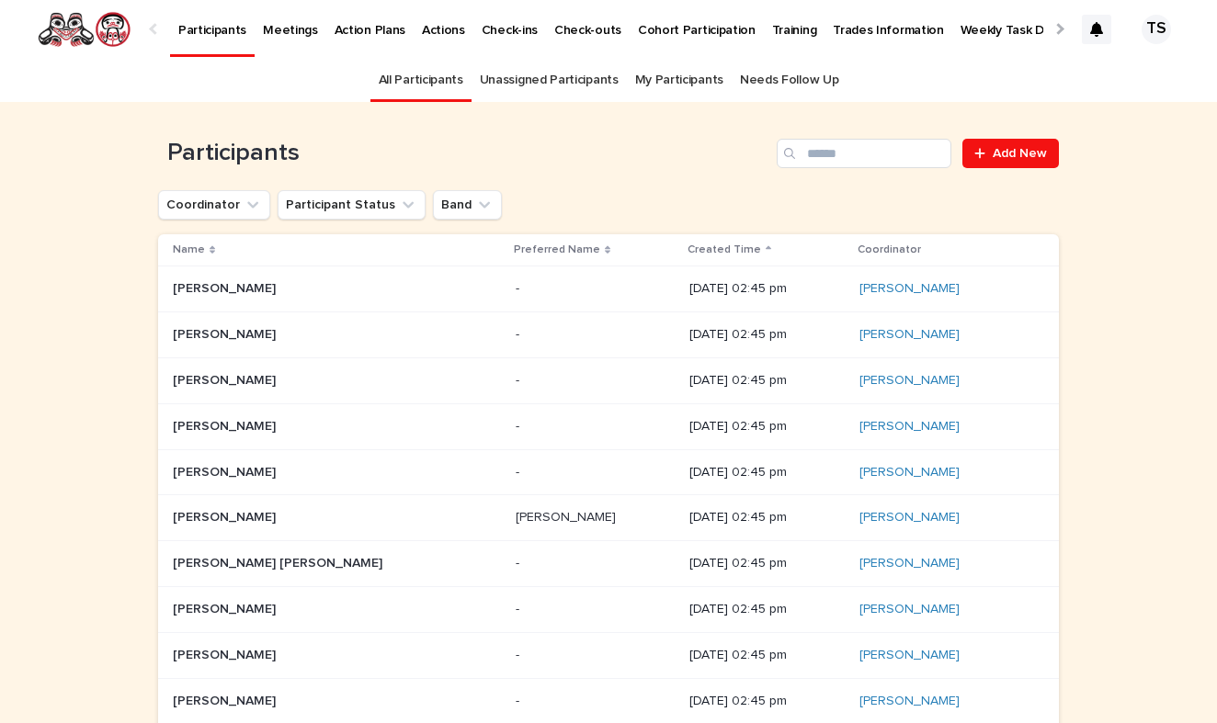
click at [687, 247] on p "Created Time" at bounding box center [724, 250] width 74 height 20
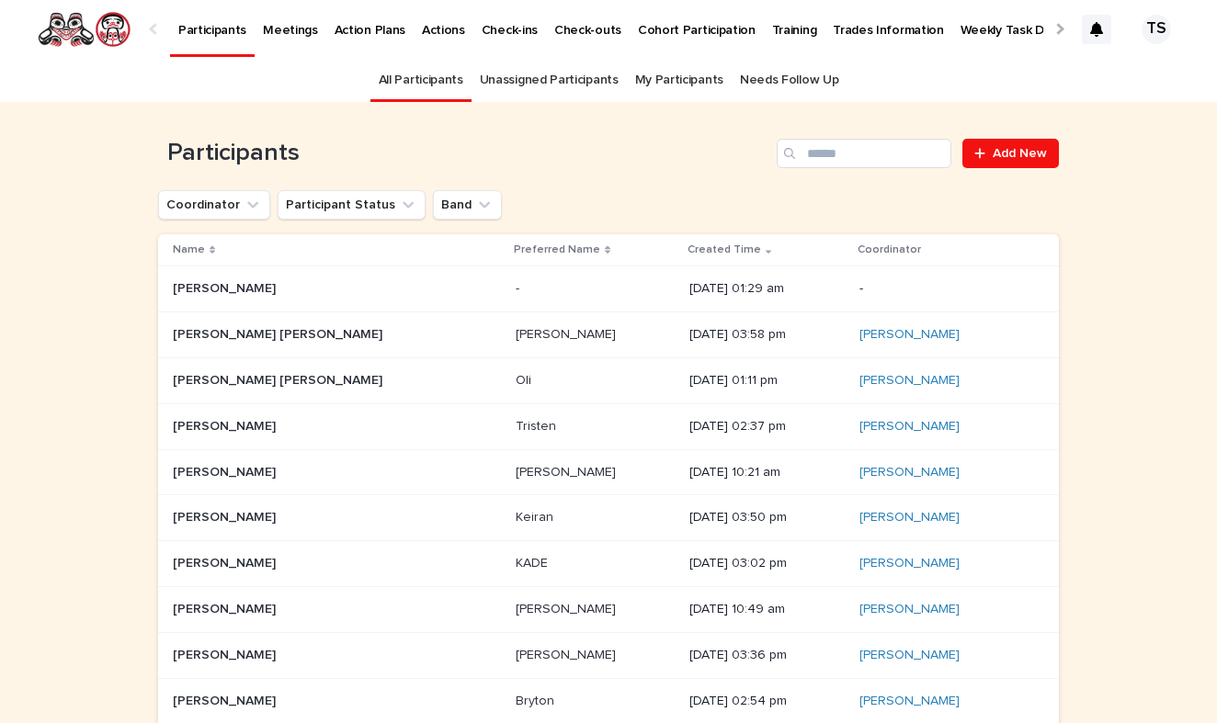
click at [301, 377] on p "Isabelle Bangma Van Neste" at bounding box center [279, 378] width 213 height 19
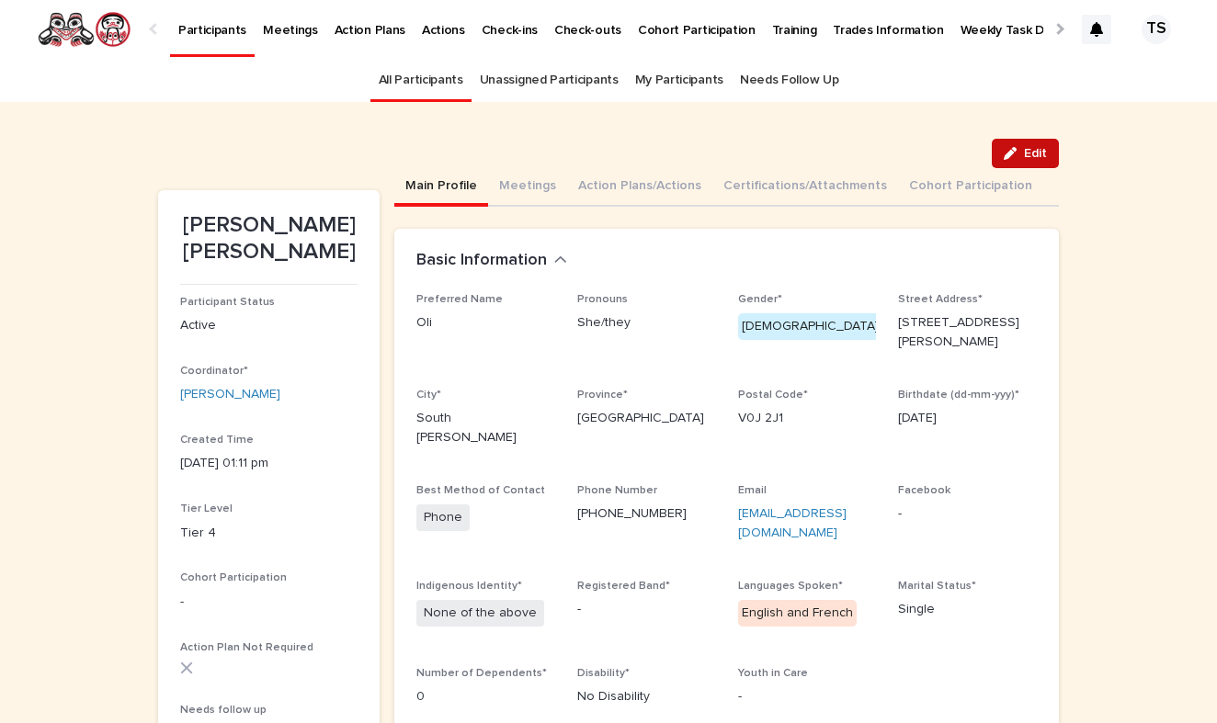
click at [1024, 162] on button "Edit" at bounding box center [1025, 153] width 67 height 29
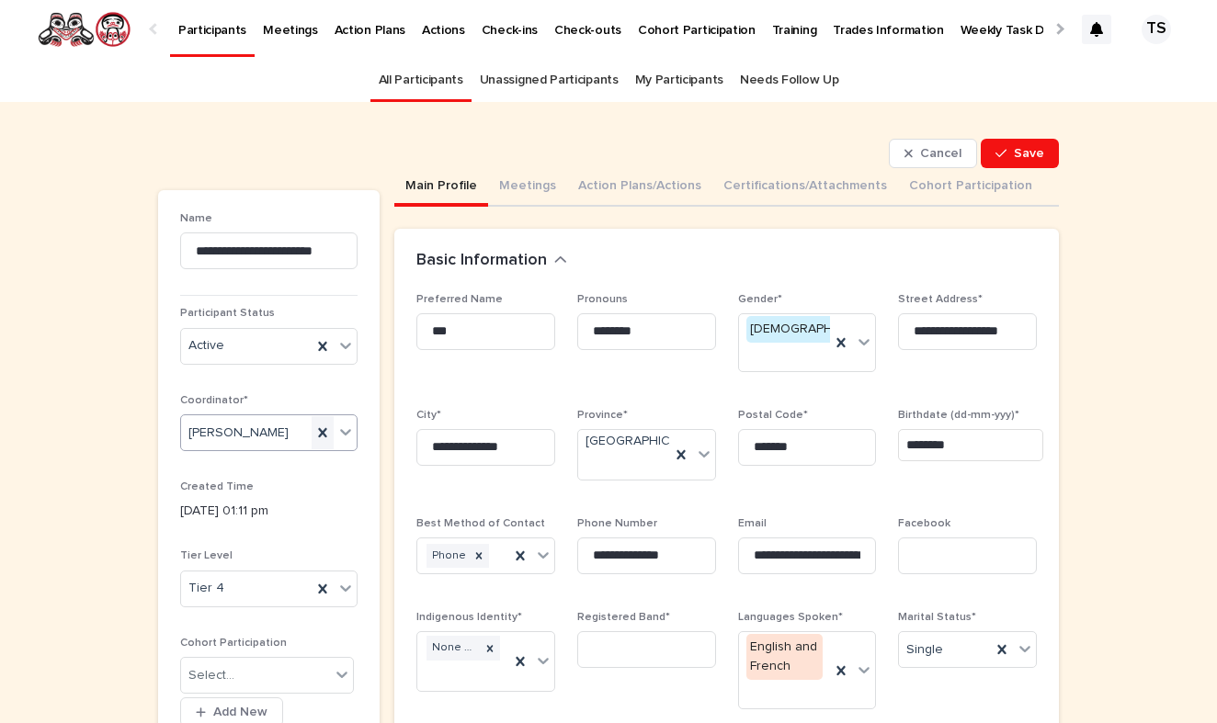
click at [332, 432] on div at bounding box center [323, 432] width 22 height 33
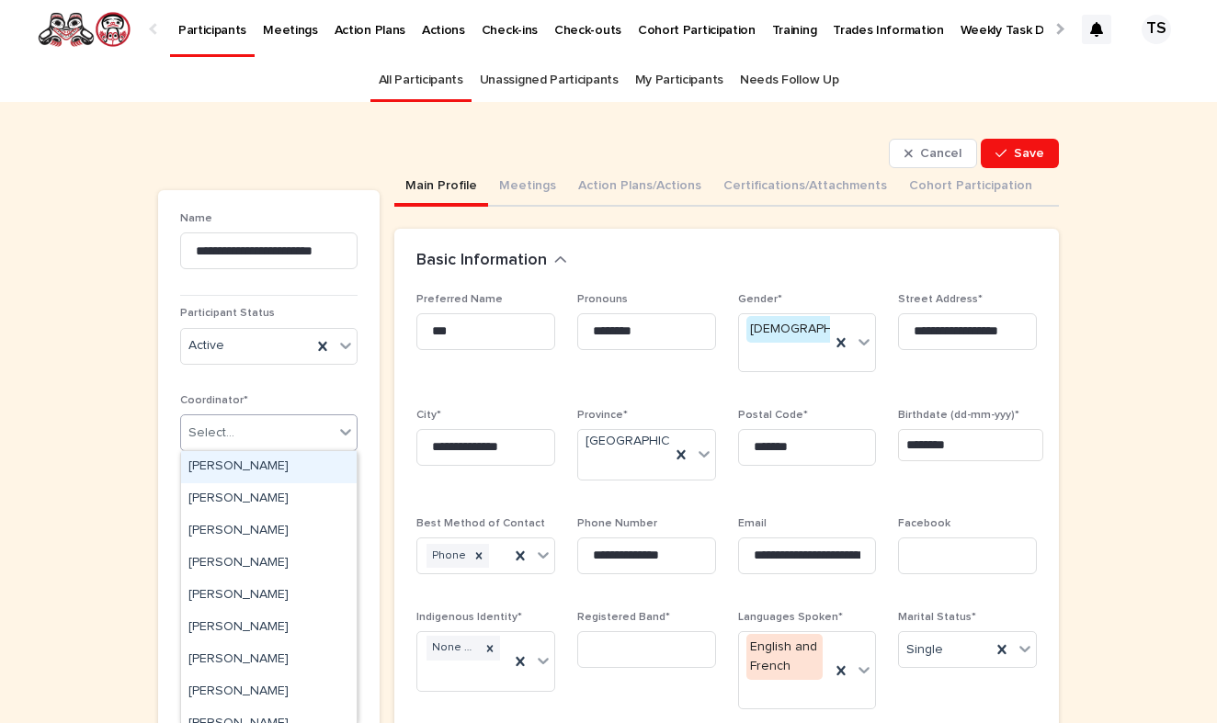
click at [301, 432] on div "Select..." at bounding box center [257, 433] width 153 height 30
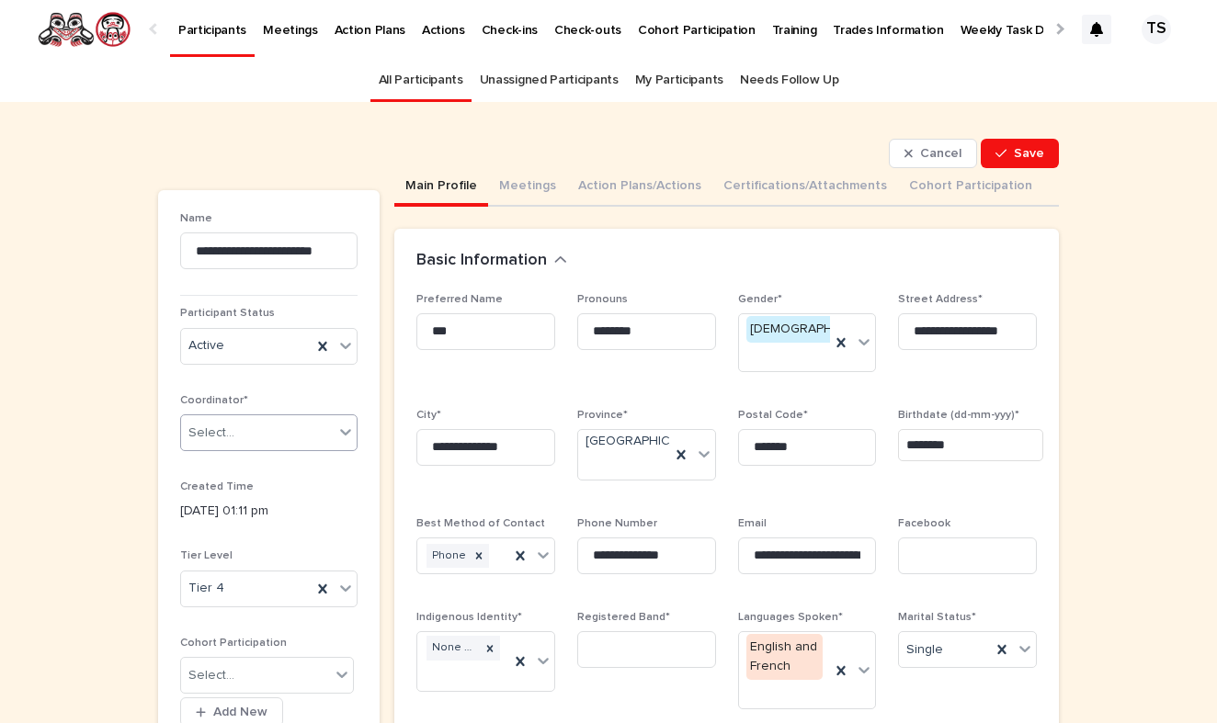
click at [256, 434] on div "Select..." at bounding box center [257, 433] width 153 height 30
click at [274, 433] on div "Select..." at bounding box center [257, 433] width 153 height 30
type input "********"
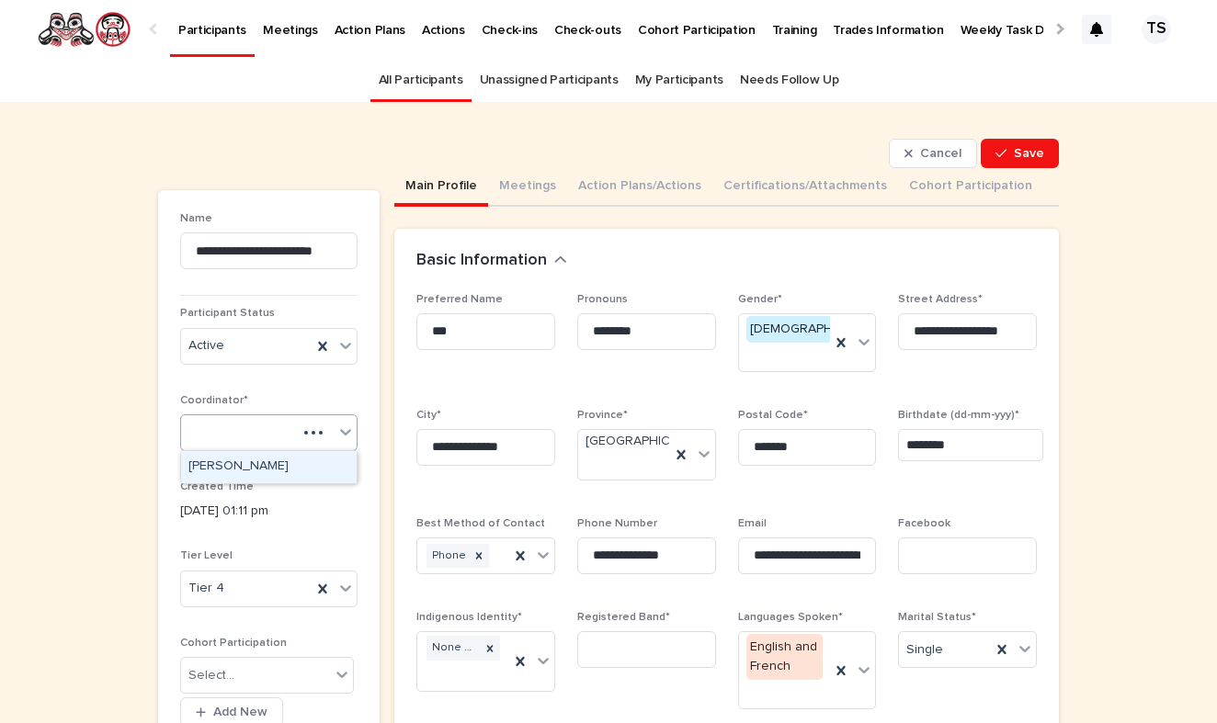
click at [274, 433] on div "brigitte" at bounding box center [239, 433] width 116 height 30
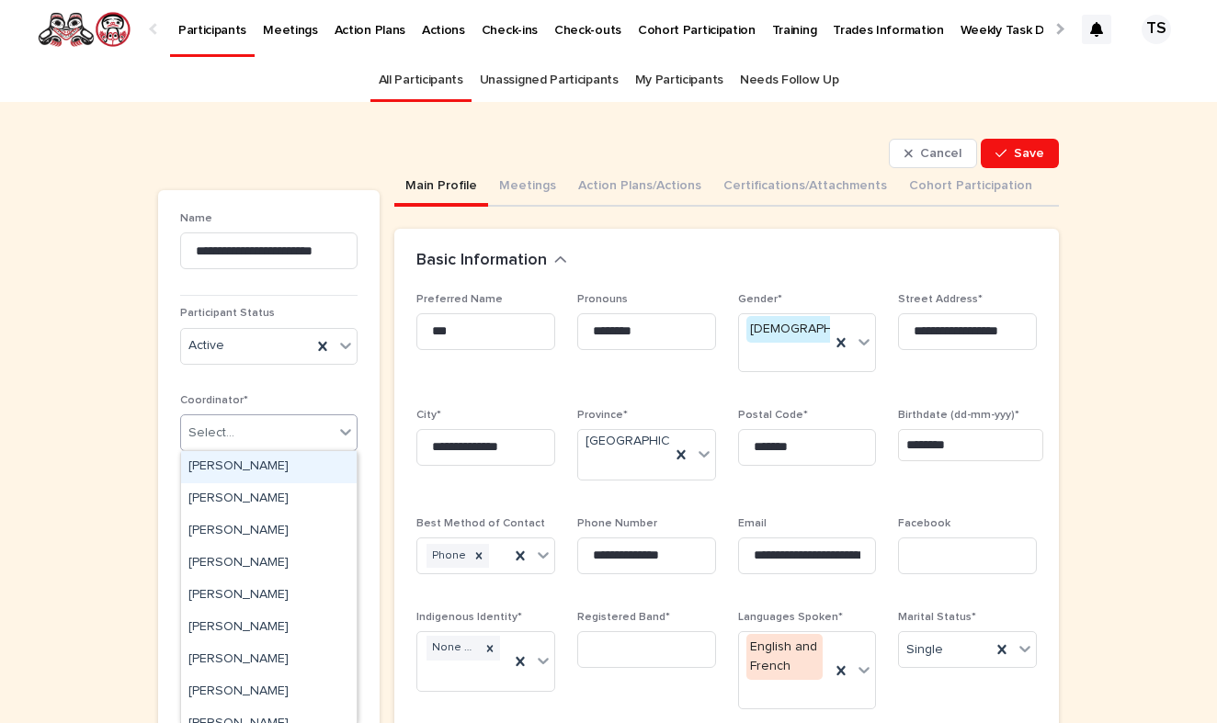
click at [283, 442] on div "Select..." at bounding box center [257, 433] width 153 height 30
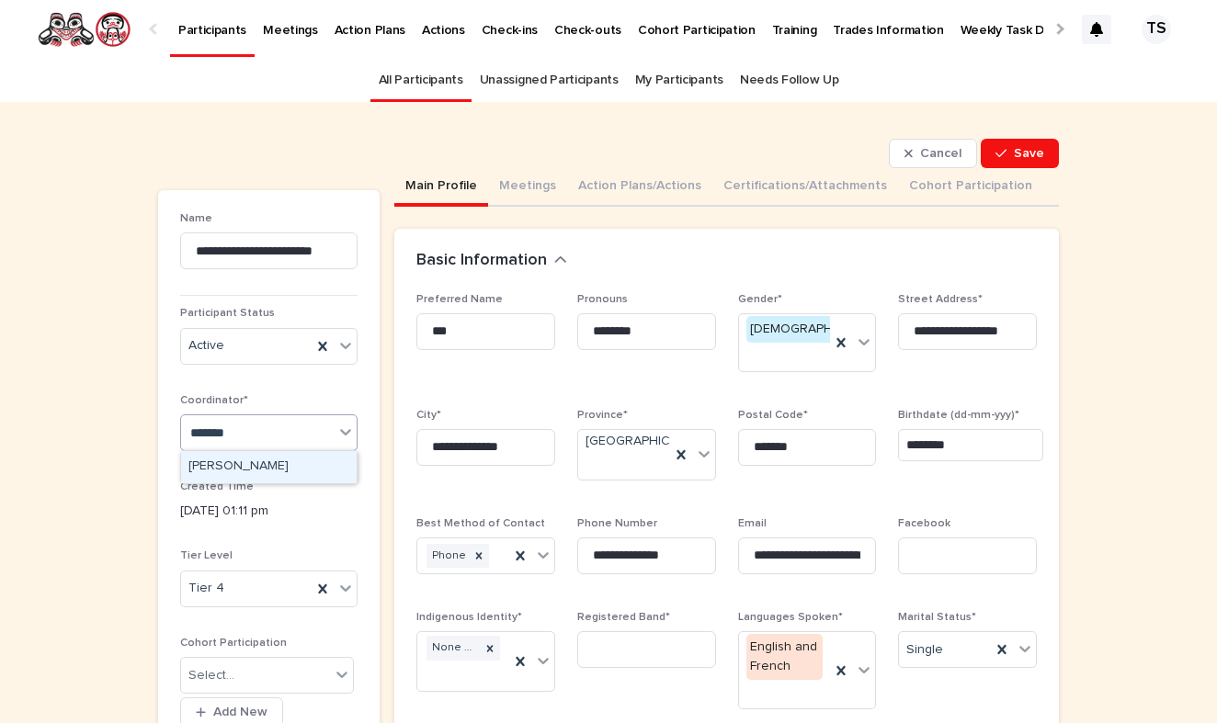
type input "********"
click at [262, 465] on div "Brigitte M Watts" at bounding box center [269, 467] width 176 height 32
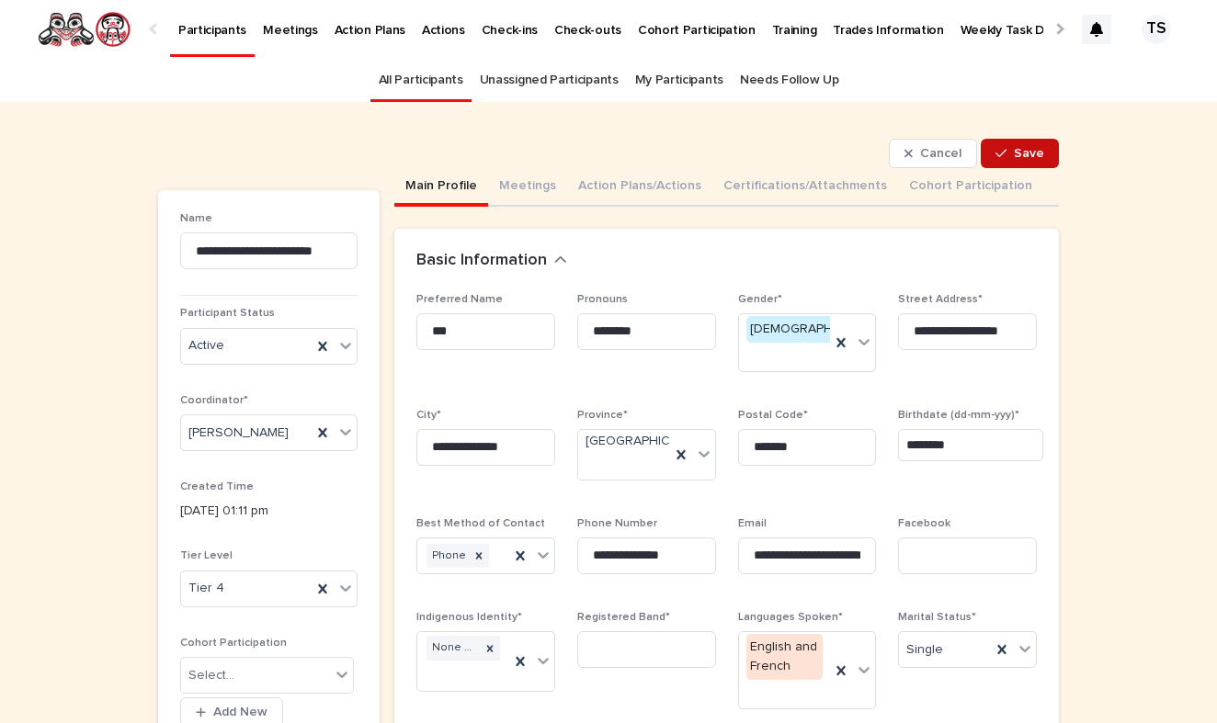
click at [1032, 145] on button "Save" at bounding box center [1020, 153] width 78 height 29
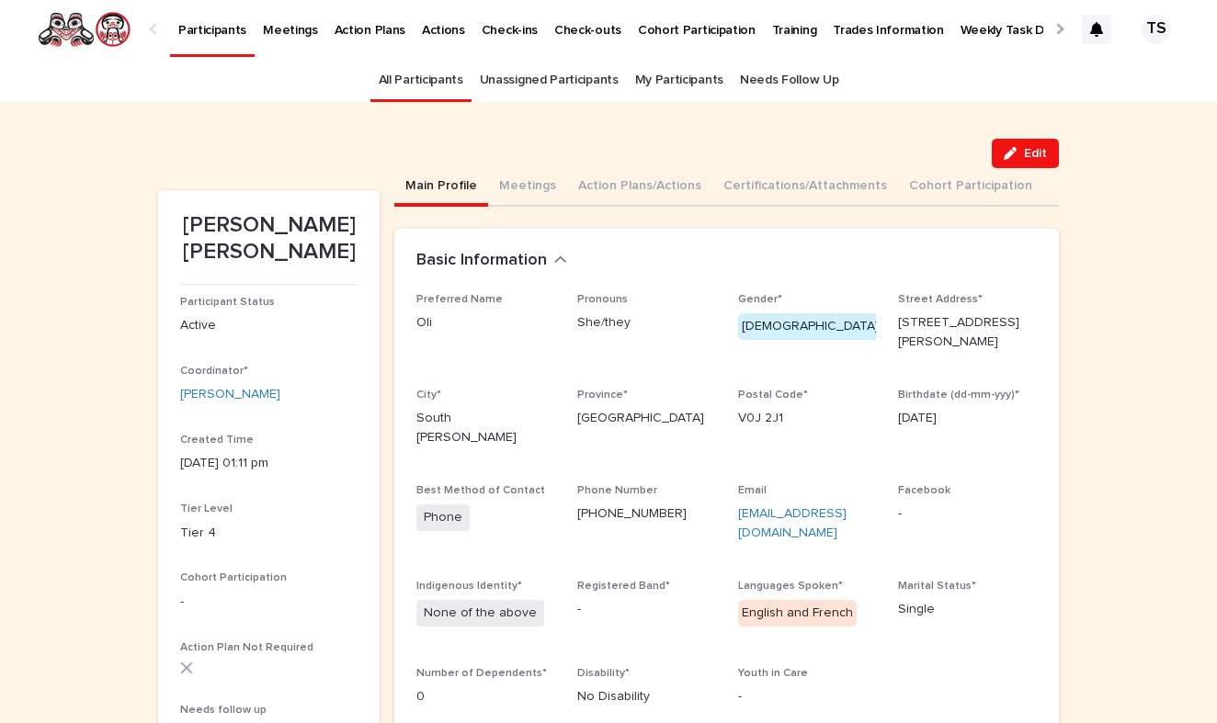
click at [887, 139] on div "Edit" at bounding box center [608, 153] width 901 height 29
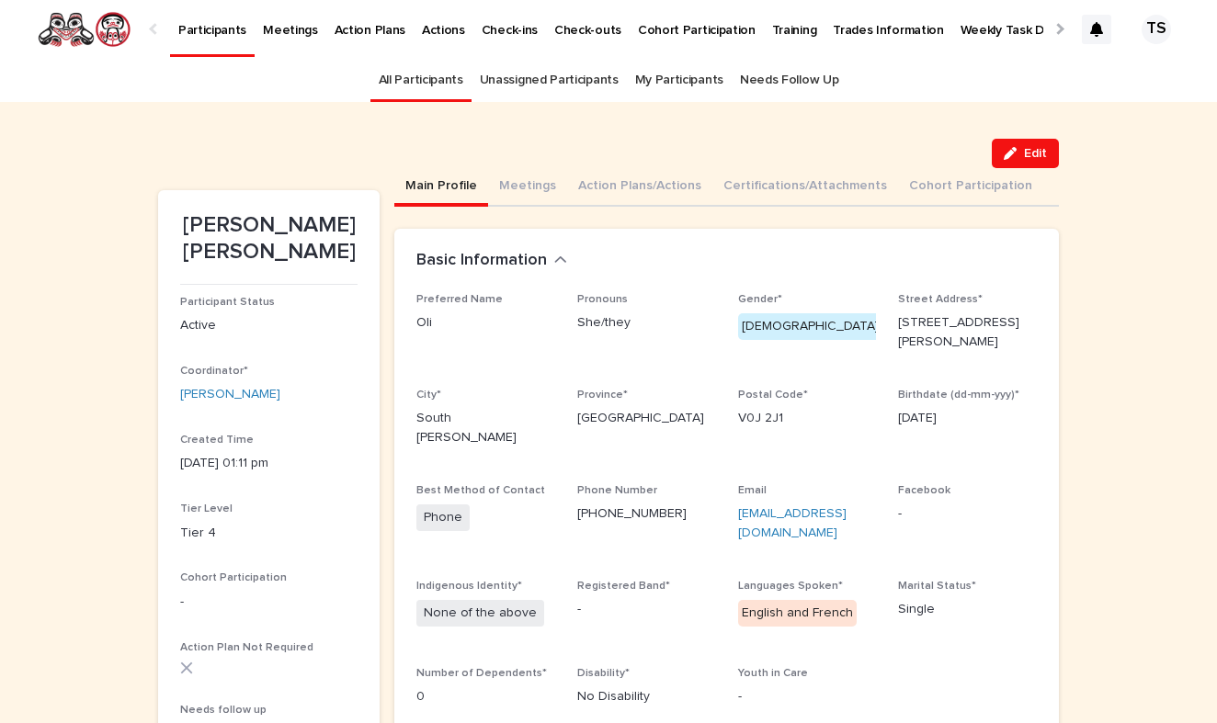
click at [1031, 162] on button "Edit" at bounding box center [1025, 153] width 67 height 29
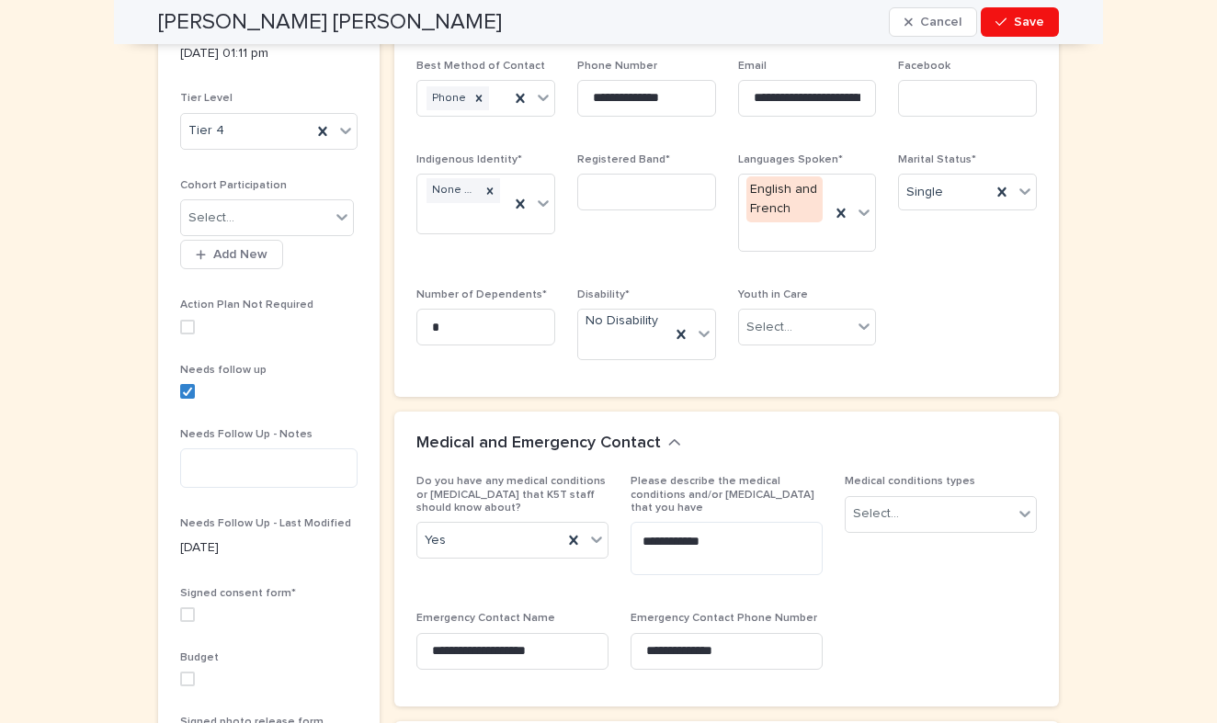
scroll to position [475, 0]
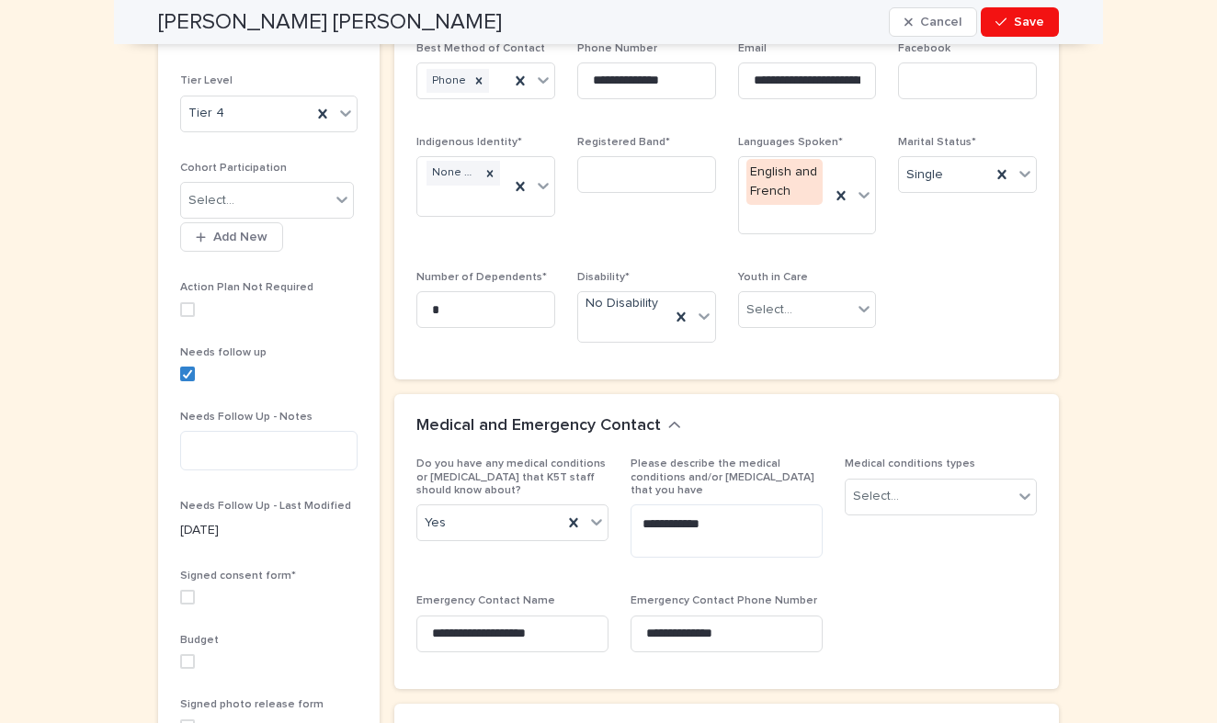
click at [187, 309] on span at bounding box center [187, 309] width 15 height 15
click at [227, 459] on textarea at bounding box center [268, 451] width 177 height 40
click at [189, 369] on icon at bounding box center [187, 373] width 11 height 9
click at [1042, 16] on span "Save" at bounding box center [1029, 22] width 30 height 13
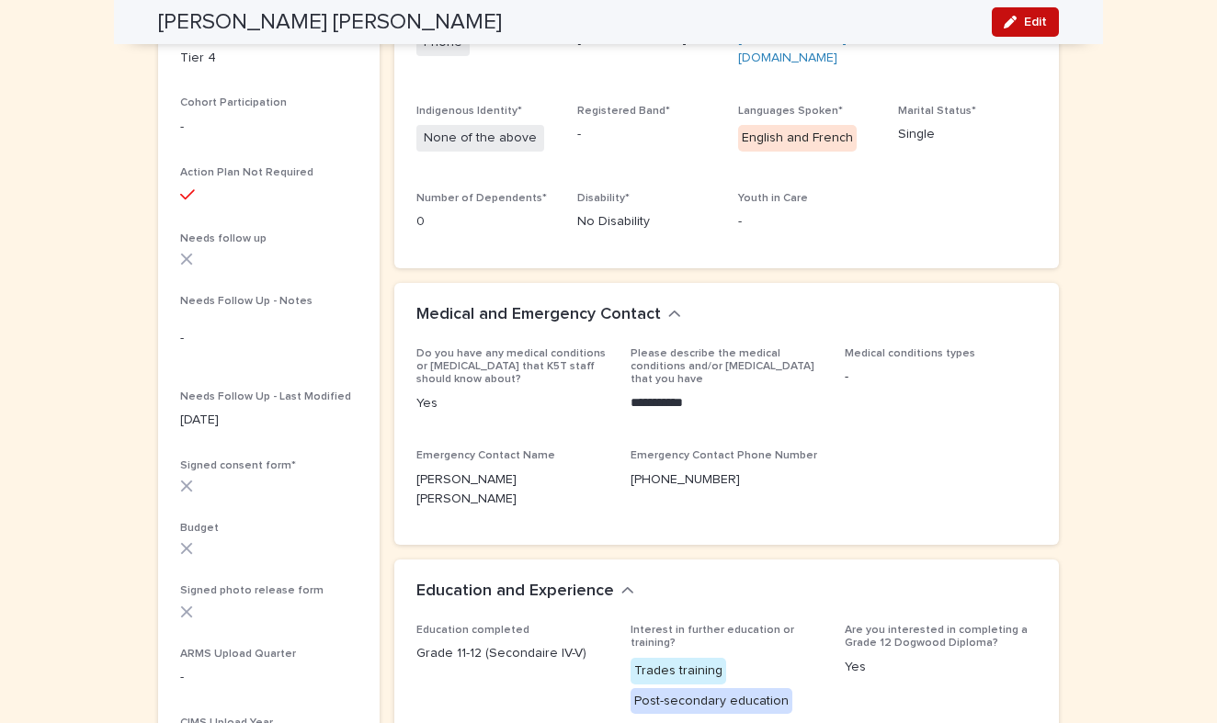
click at [1036, 20] on span "Edit" at bounding box center [1035, 22] width 23 height 13
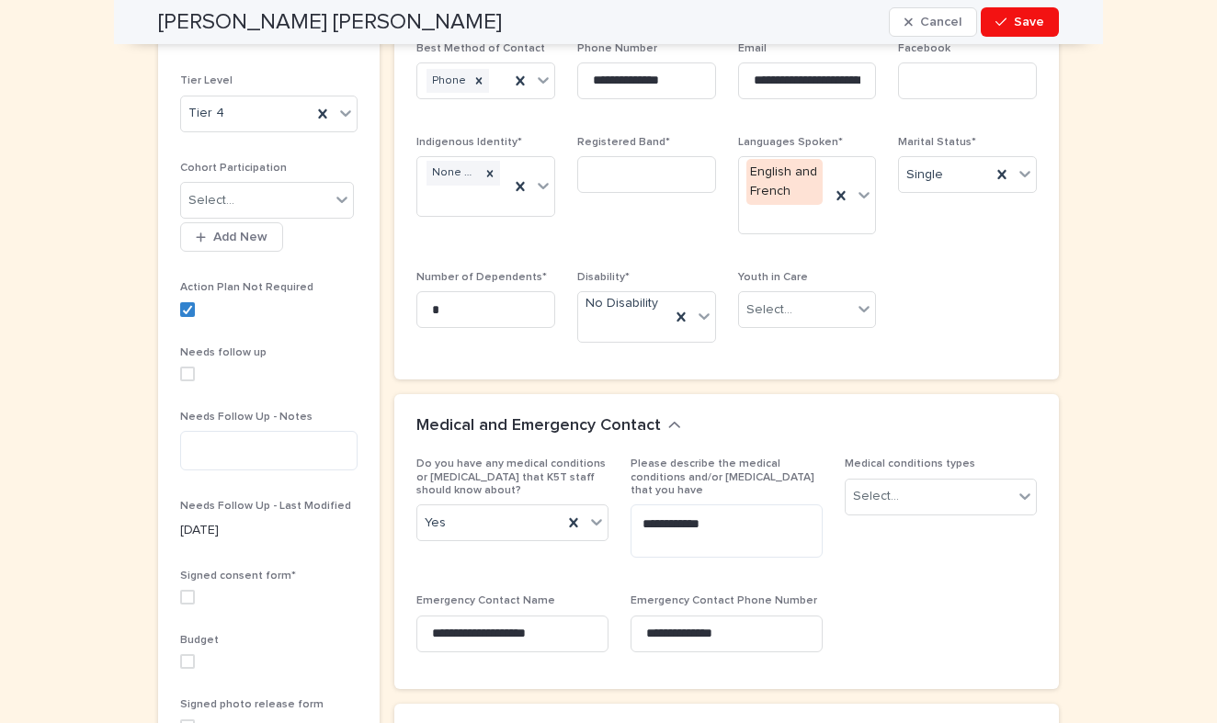
click at [186, 378] on div "Needs follow up" at bounding box center [268, 371] width 177 height 50
click at [190, 369] on span at bounding box center [187, 374] width 15 height 15
click at [225, 449] on textarea at bounding box center [268, 451] width 177 height 40
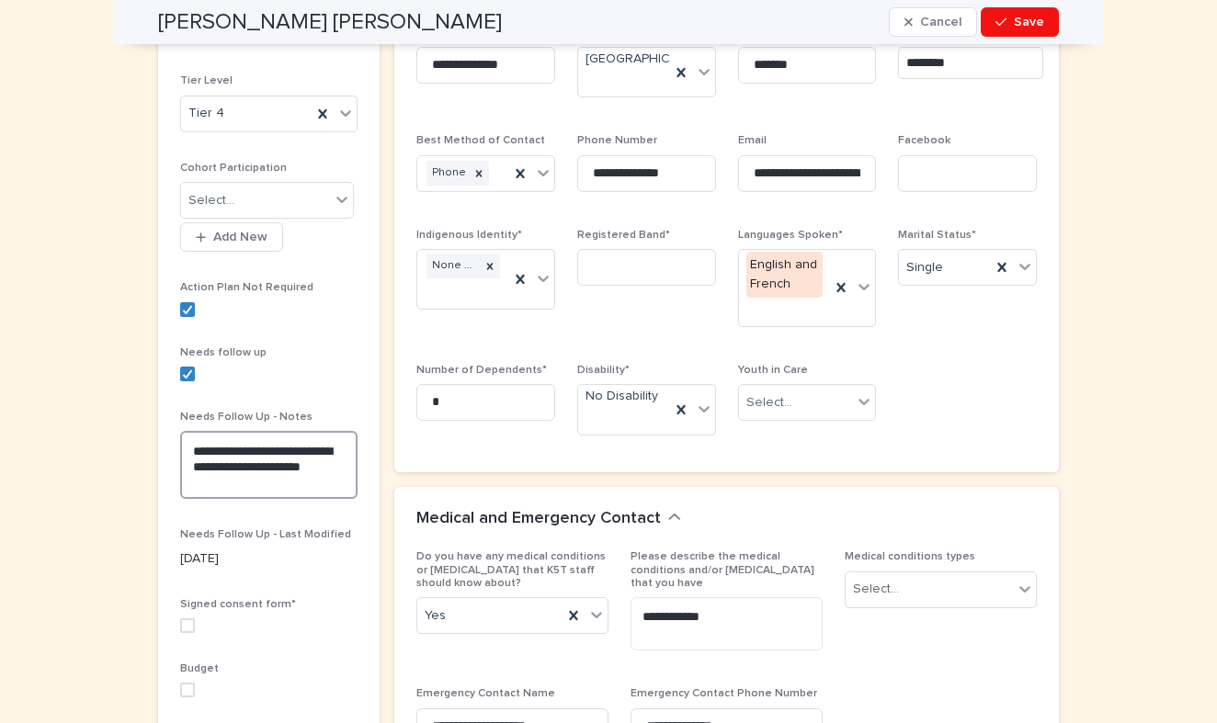
click at [259, 465] on textarea "**********" at bounding box center [268, 465] width 177 height 68
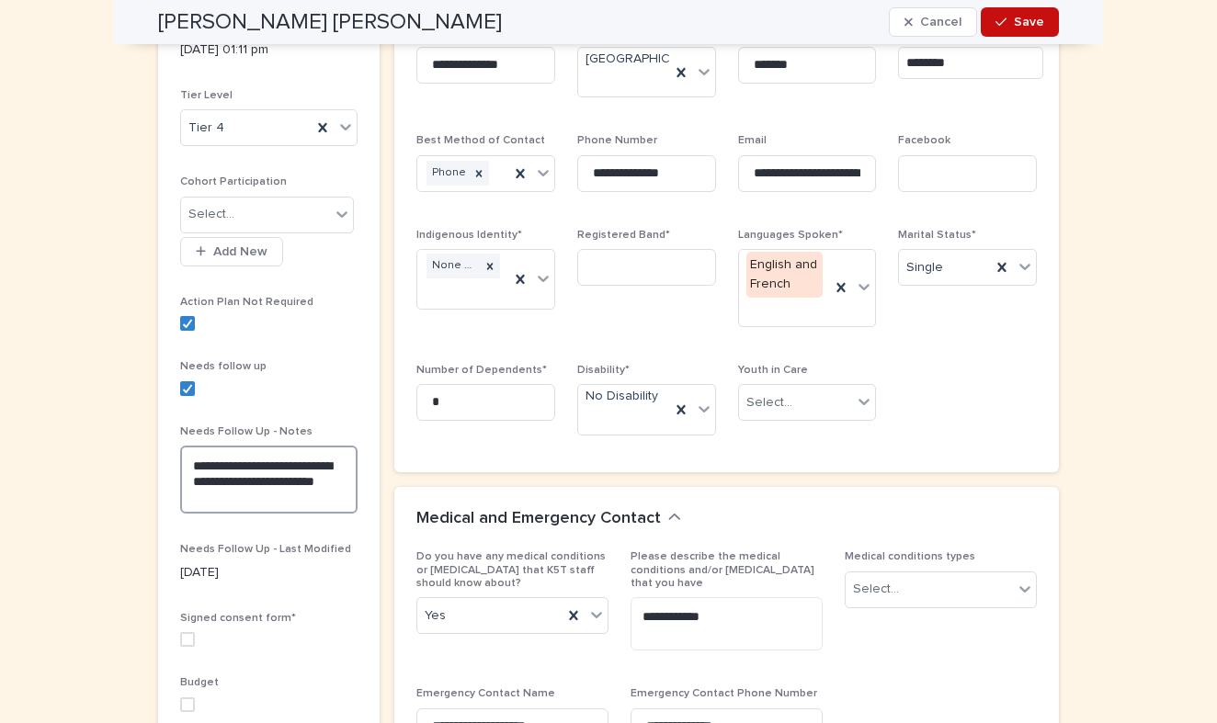
type textarea "**********"
click at [1026, 34] on button "Save" at bounding box center [1020, 21] width 78 height 29
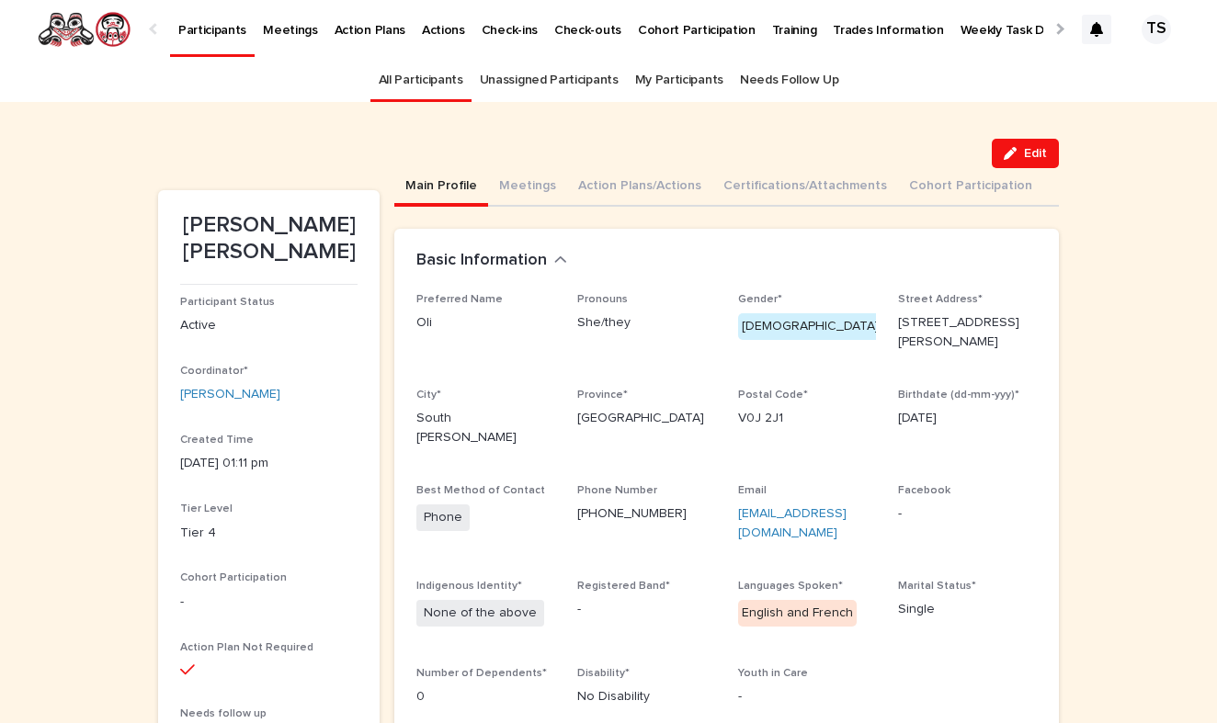
scroll to position [0, 0]
click at [844, 145] on div "Edit" at bounding box center [608, 153] width 901 height 29
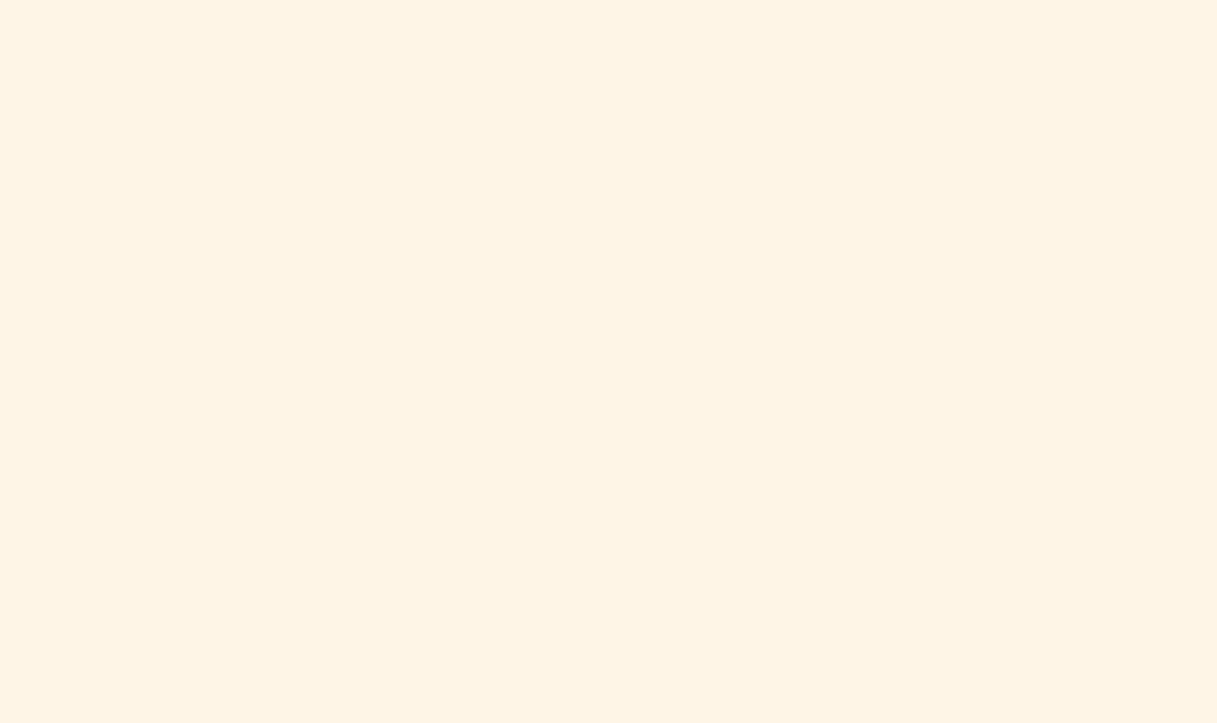
scroll to position [914, 0]
click at [85, 307] on div "Loading... Saving… Loading... Saving… Loading... Saving… Loading... Saving… Loa…" at bounding box center [608, 266] width 1217 height 1877
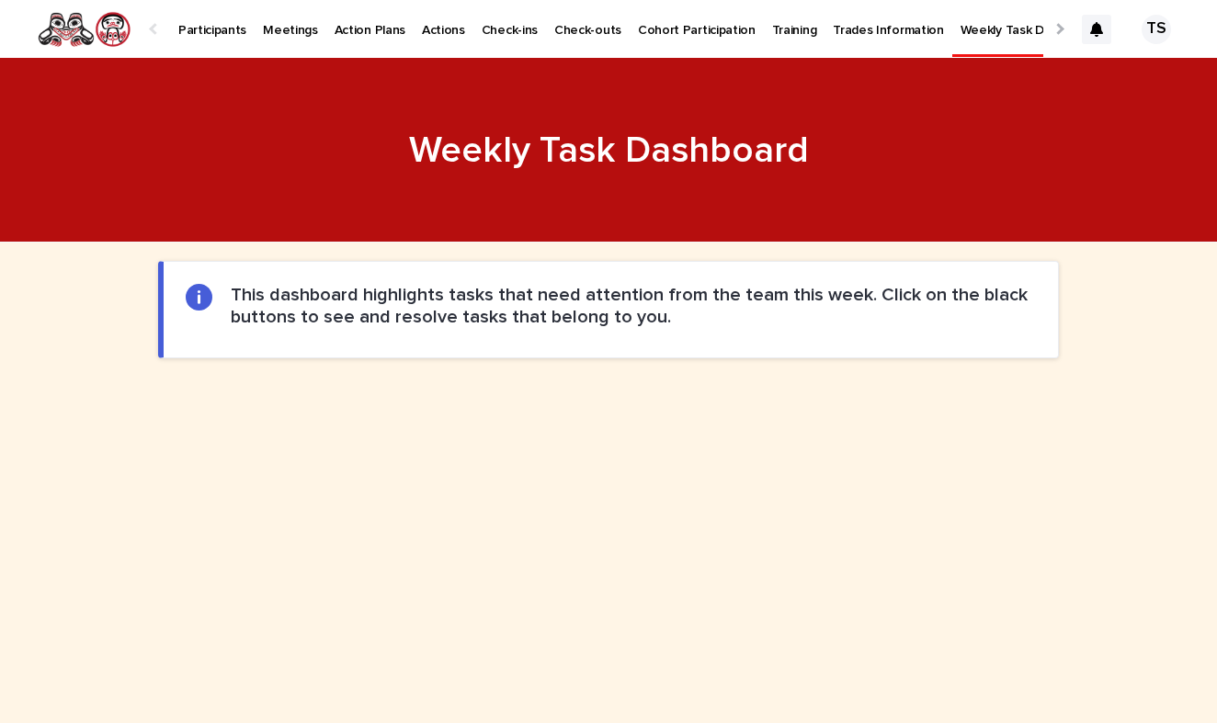
scroll to position [0, 0]
